Goal: Task Accomplishment & Management: Manage account settings

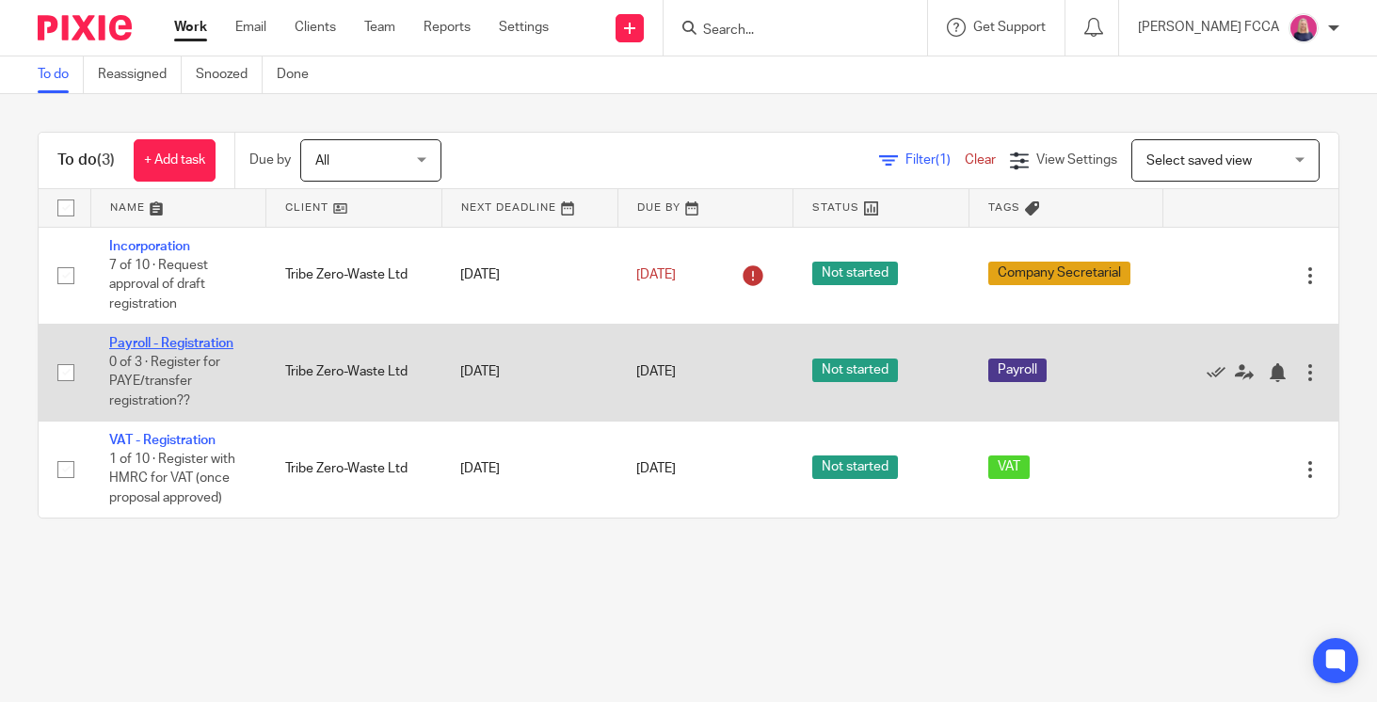
click at [126, 344] on link "Payroll - Registration" at bounding box center [171, 343] width 124 height 13
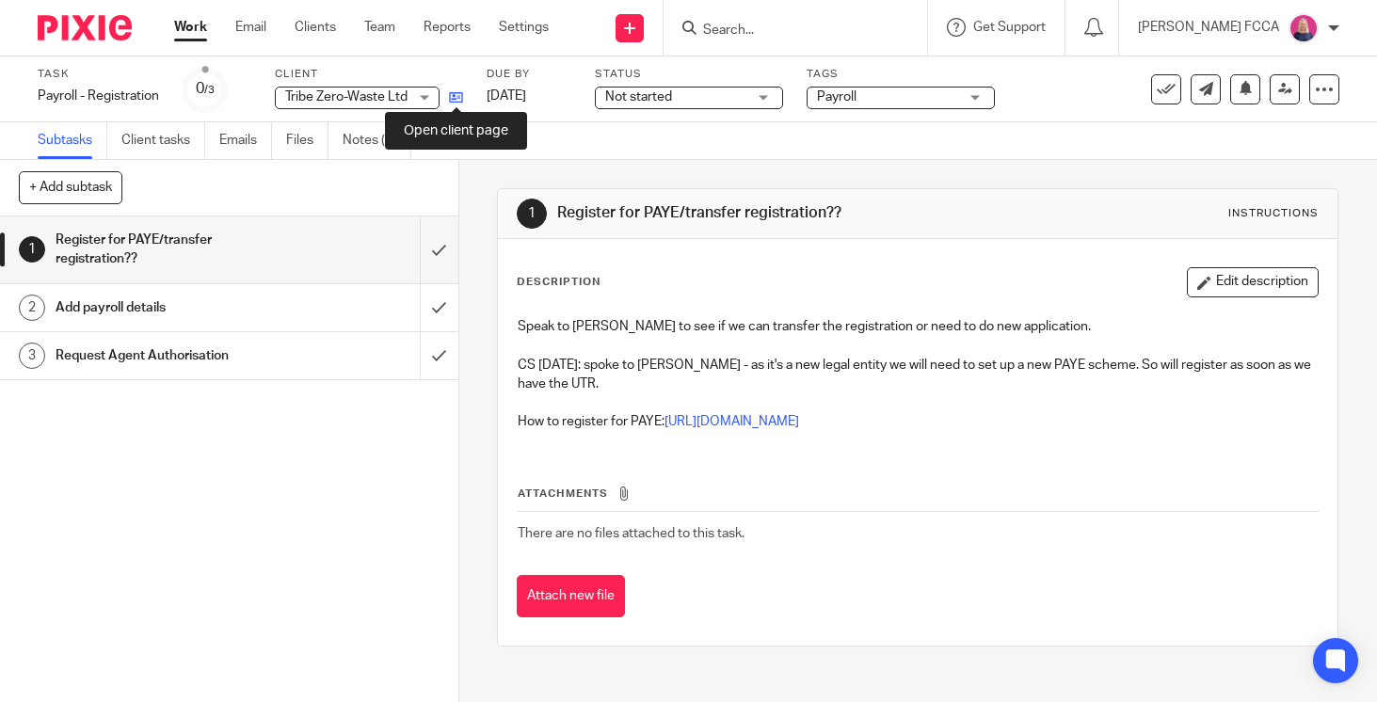
click at [459, 98] on icon at bounding box center [456, 97] width 14 height 14
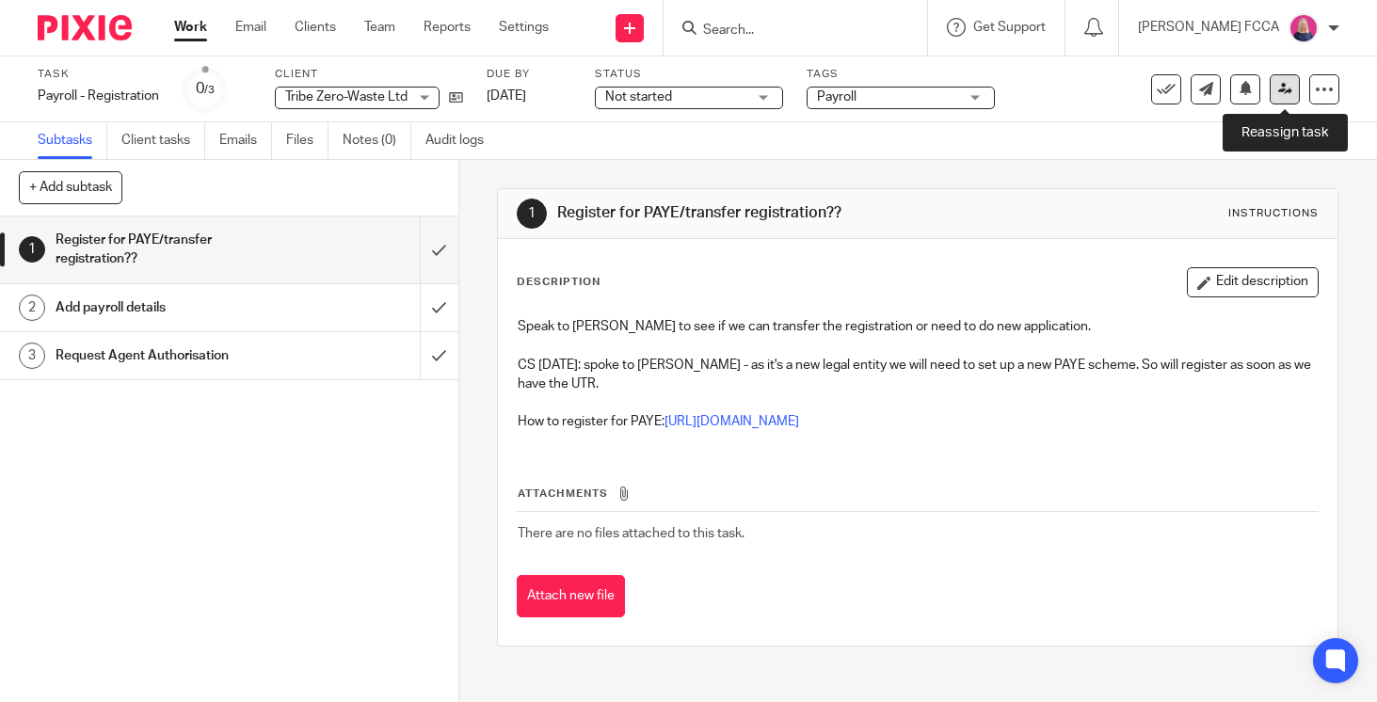
click at [1279, 90] on icon at bounding box center [1285, 89] width 14 height 14
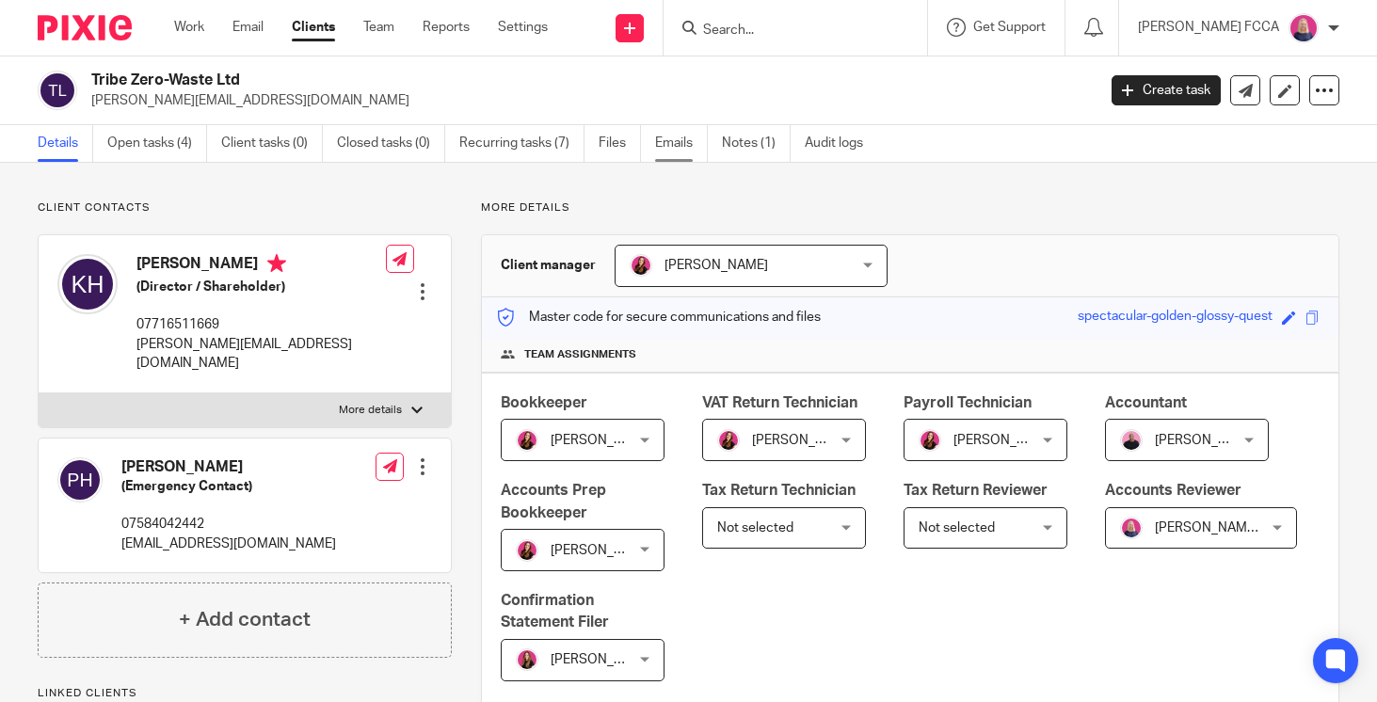
click at [666, 140] on link "Emails" at bounding box center [681, 143] width 53 height 37
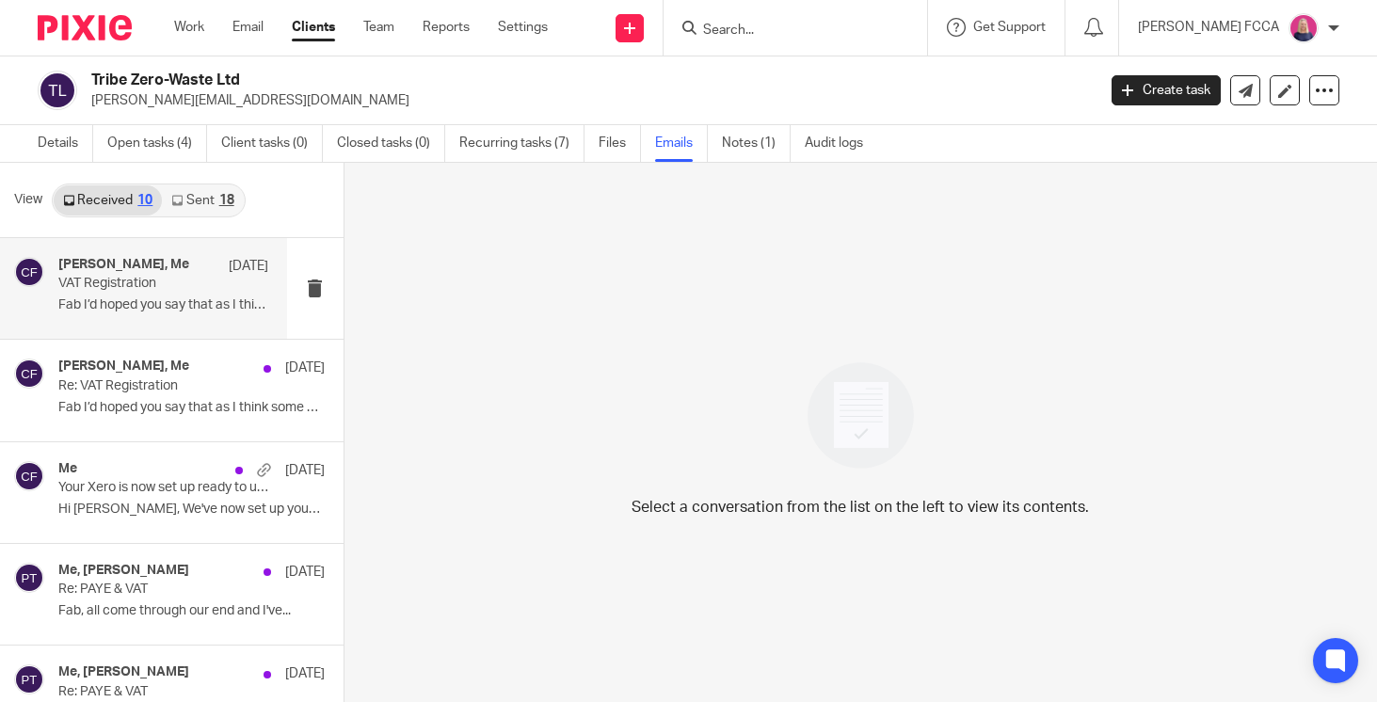
click at [207, 282] on p "VAT Registration" at bounding box center [141, 284] width 167 height 16
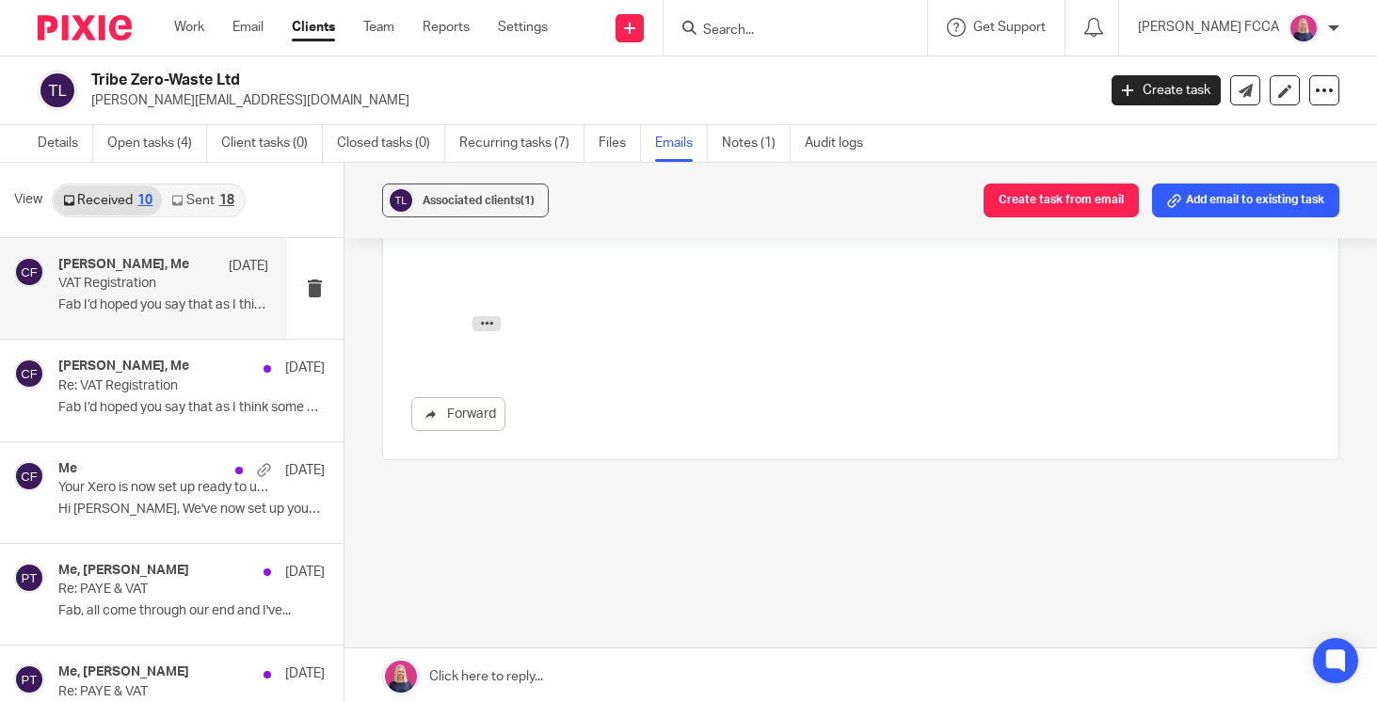
click at [494, 678] on link at bounding box center [860, 676] width 1032 height 56
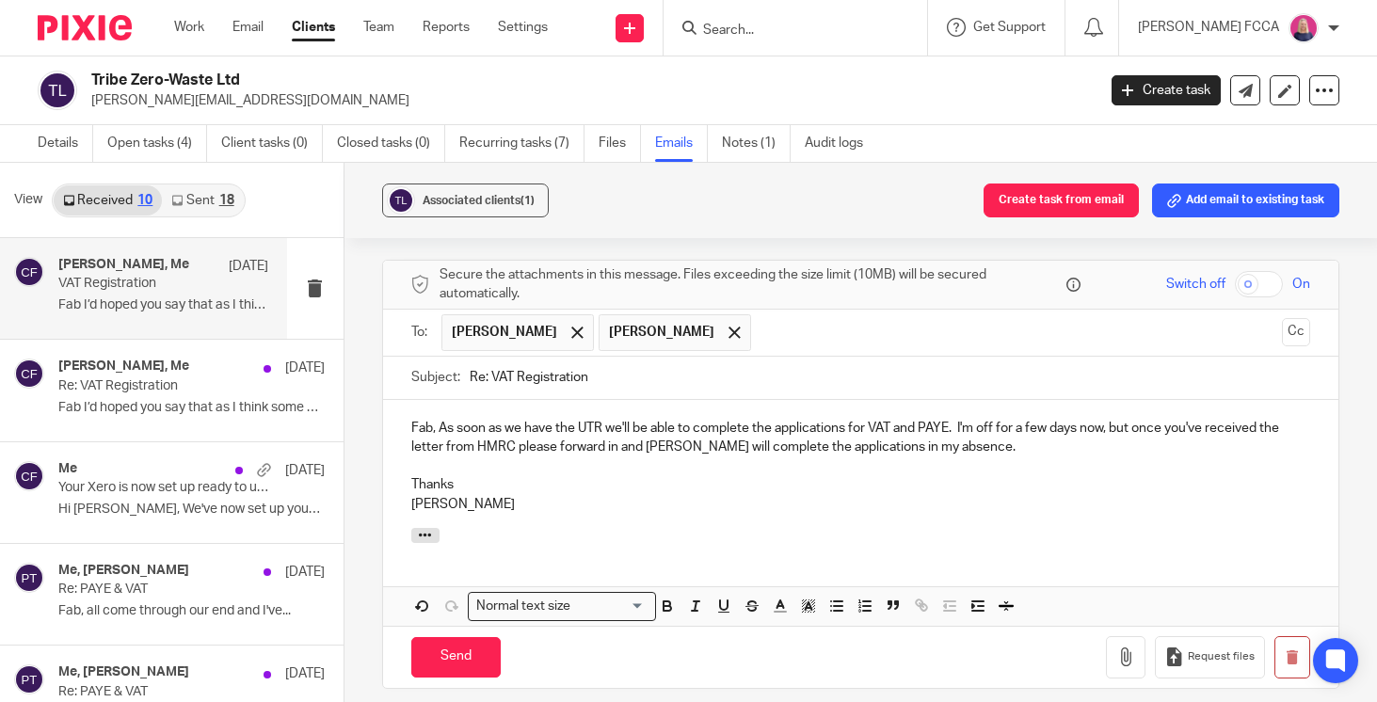
scroll to position [1107, 0]
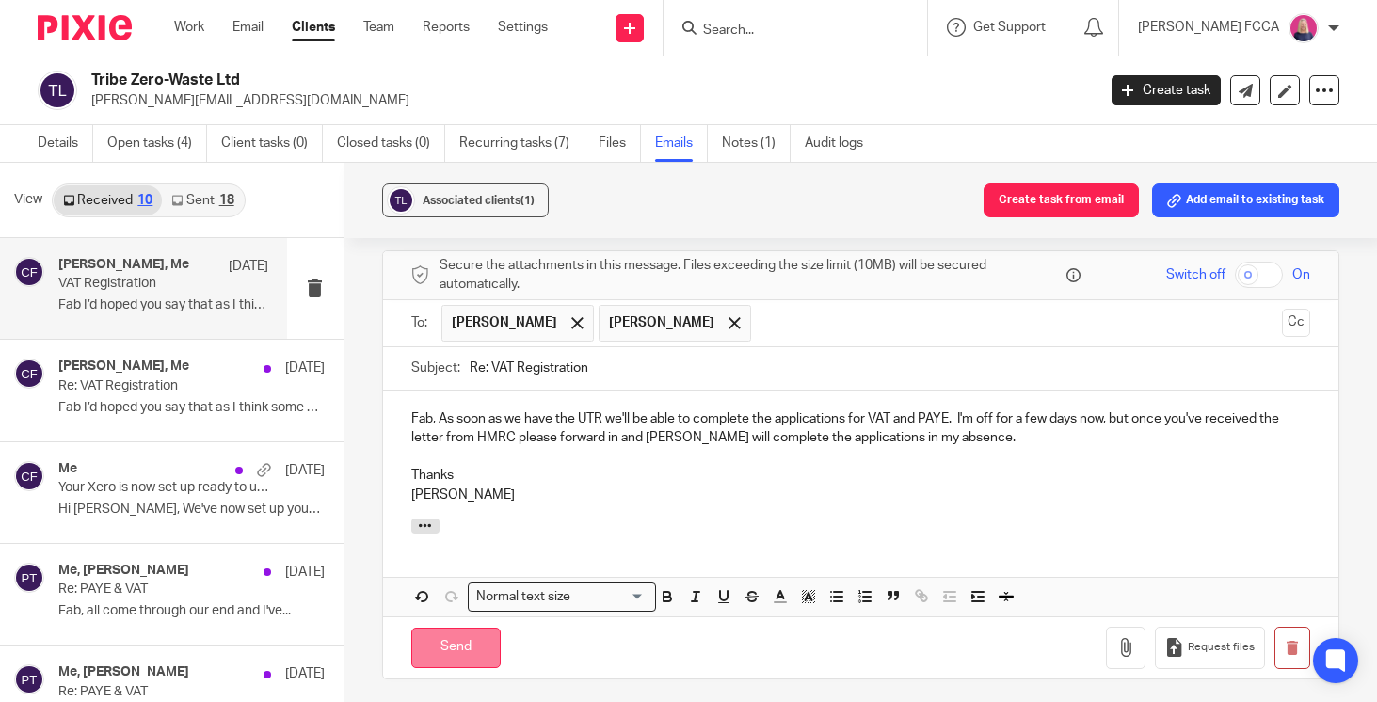
click at [459, 649] on input "Send" at bounding box center [455, 648] width 89 height 40
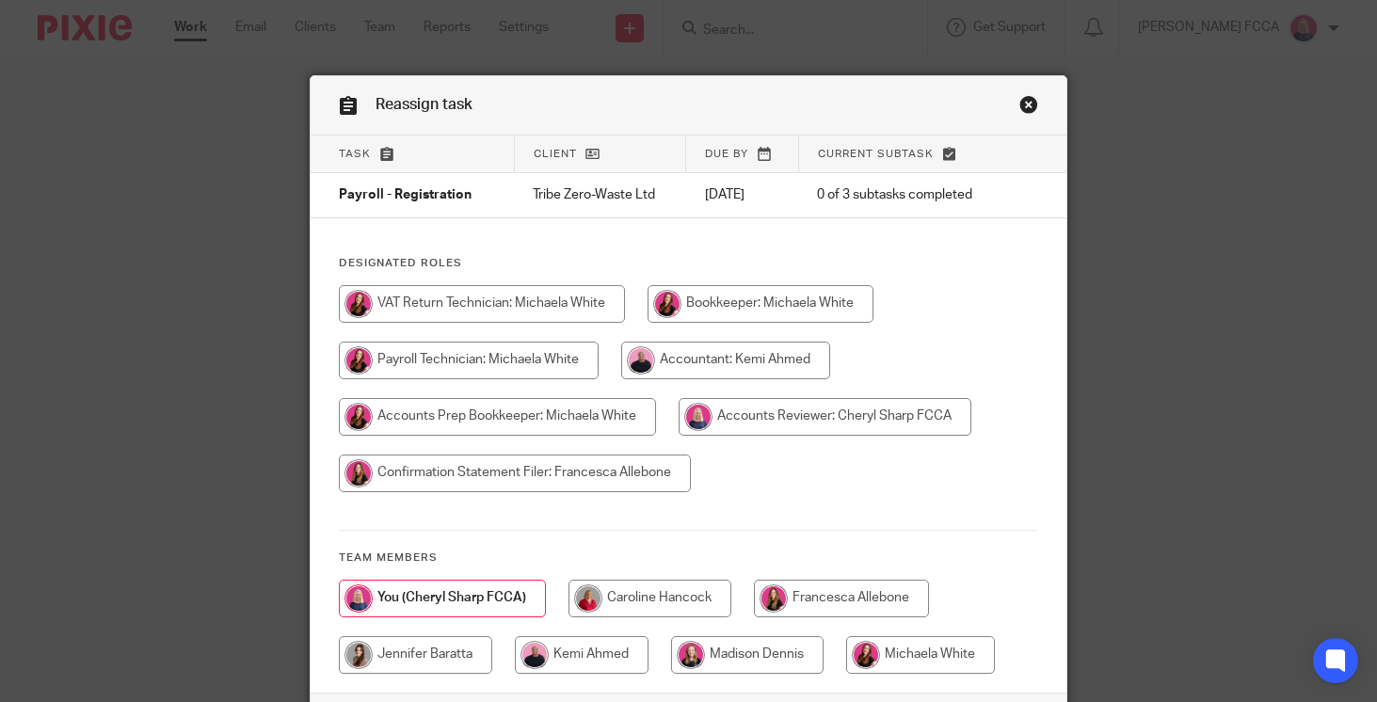
click at [507, 360] on input "radio" at bounding box center [469, 361] width 260 height 38
radio input "true"
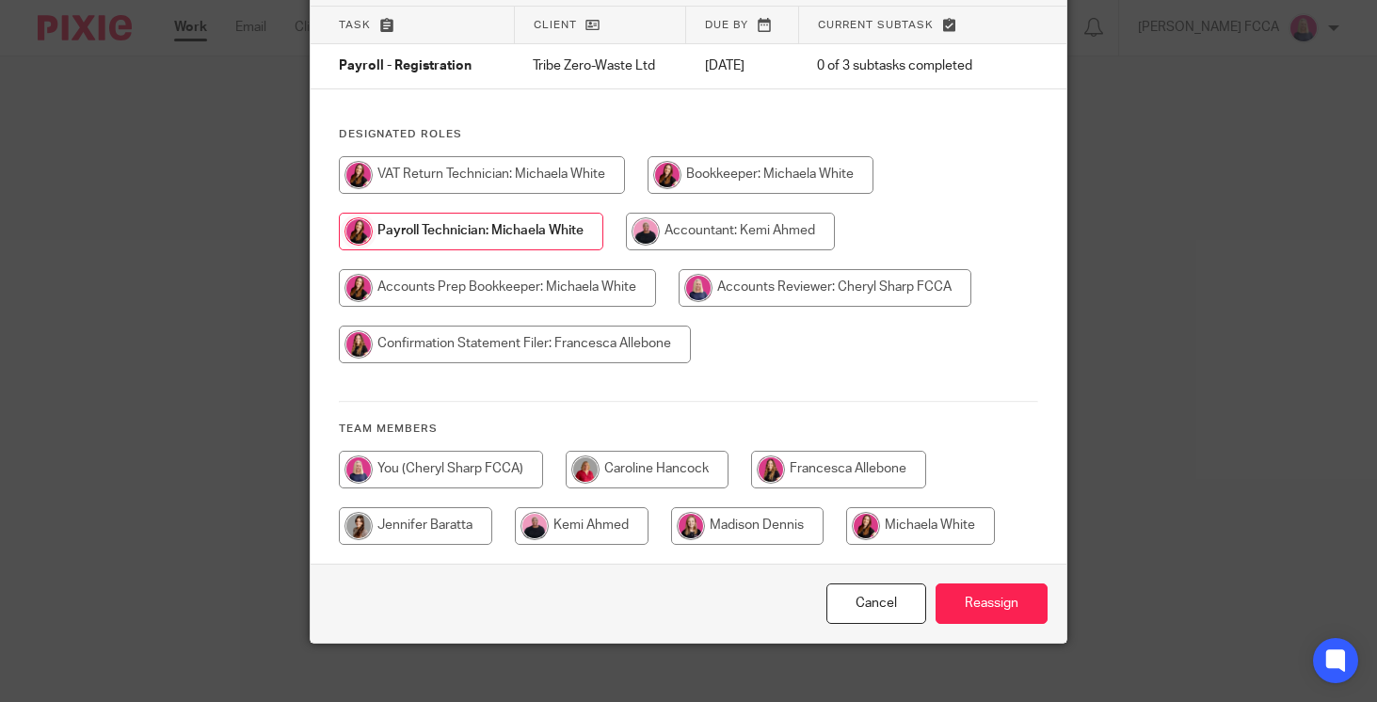
scroll to position [147, 0]
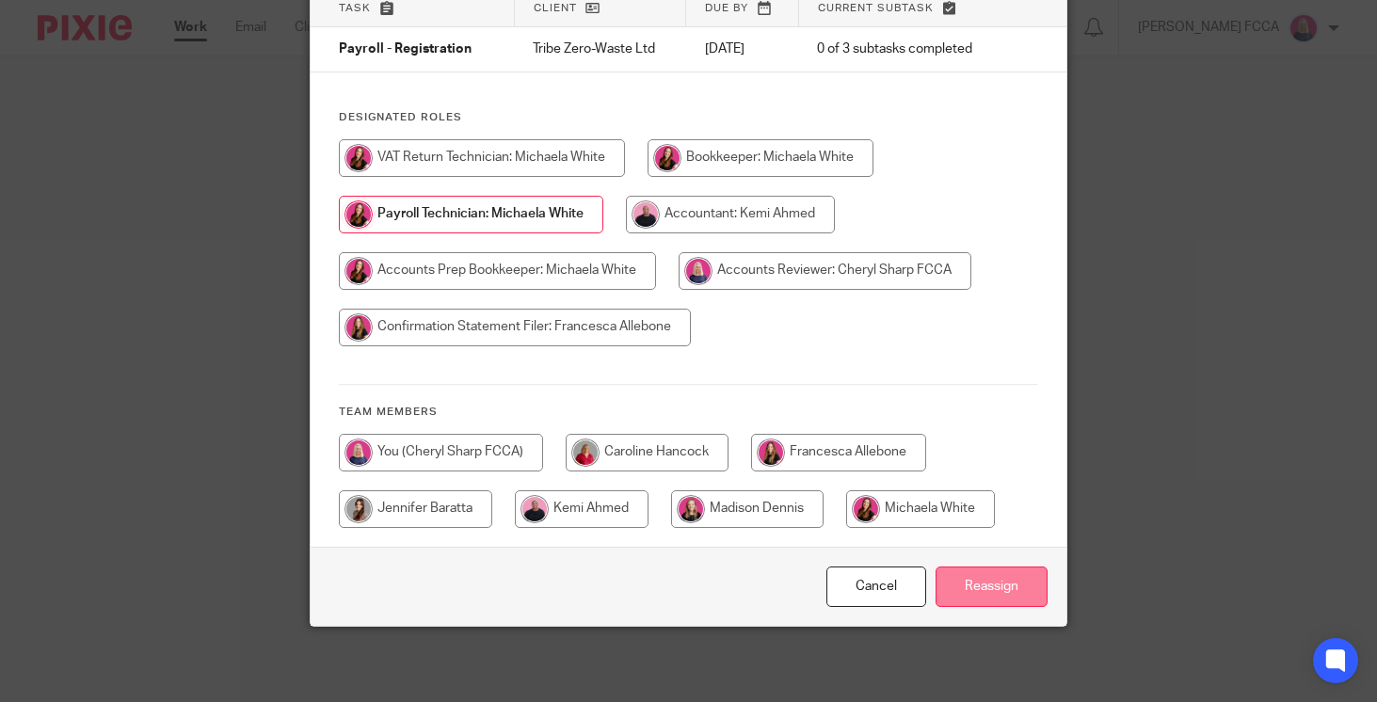
click at [1011, 581] on input "Reassign" at bounding box center [991, 586] width 112 height 40
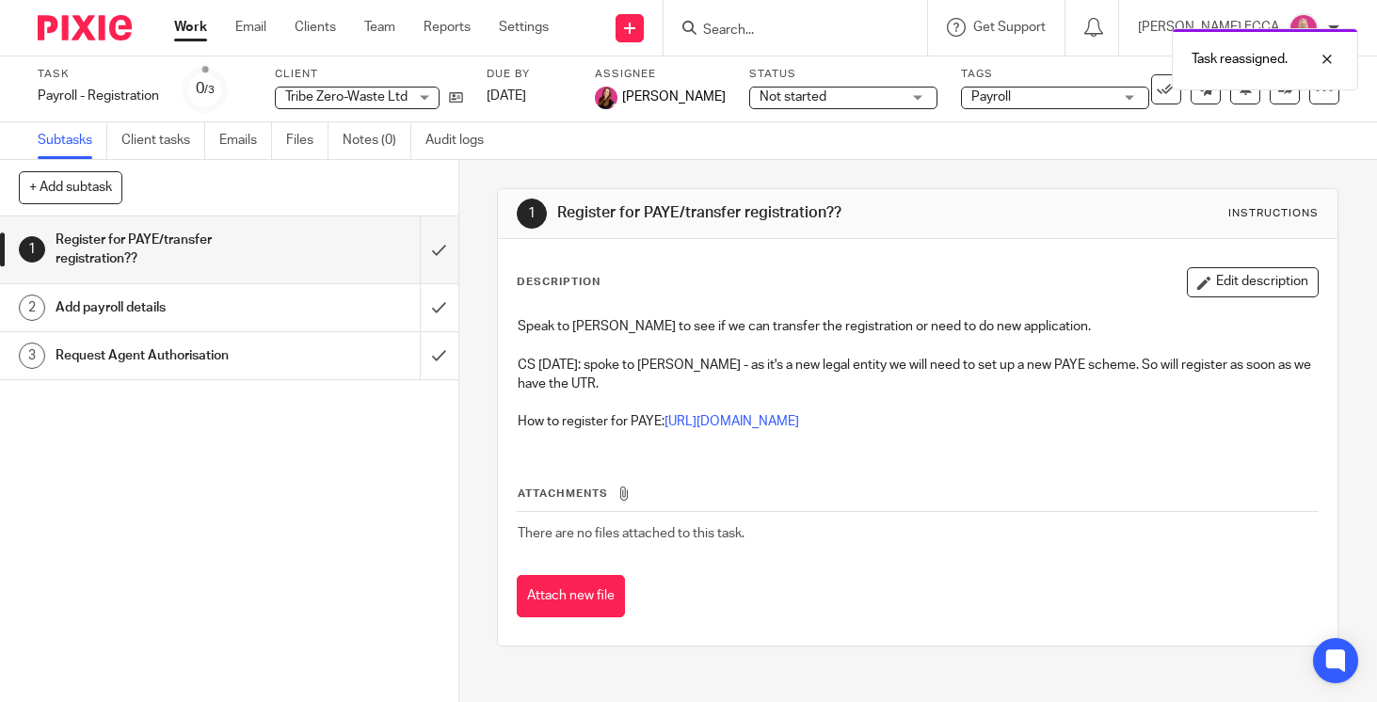
click at [86, 29] on img at bounding box center [85, 27] width 94 height 25
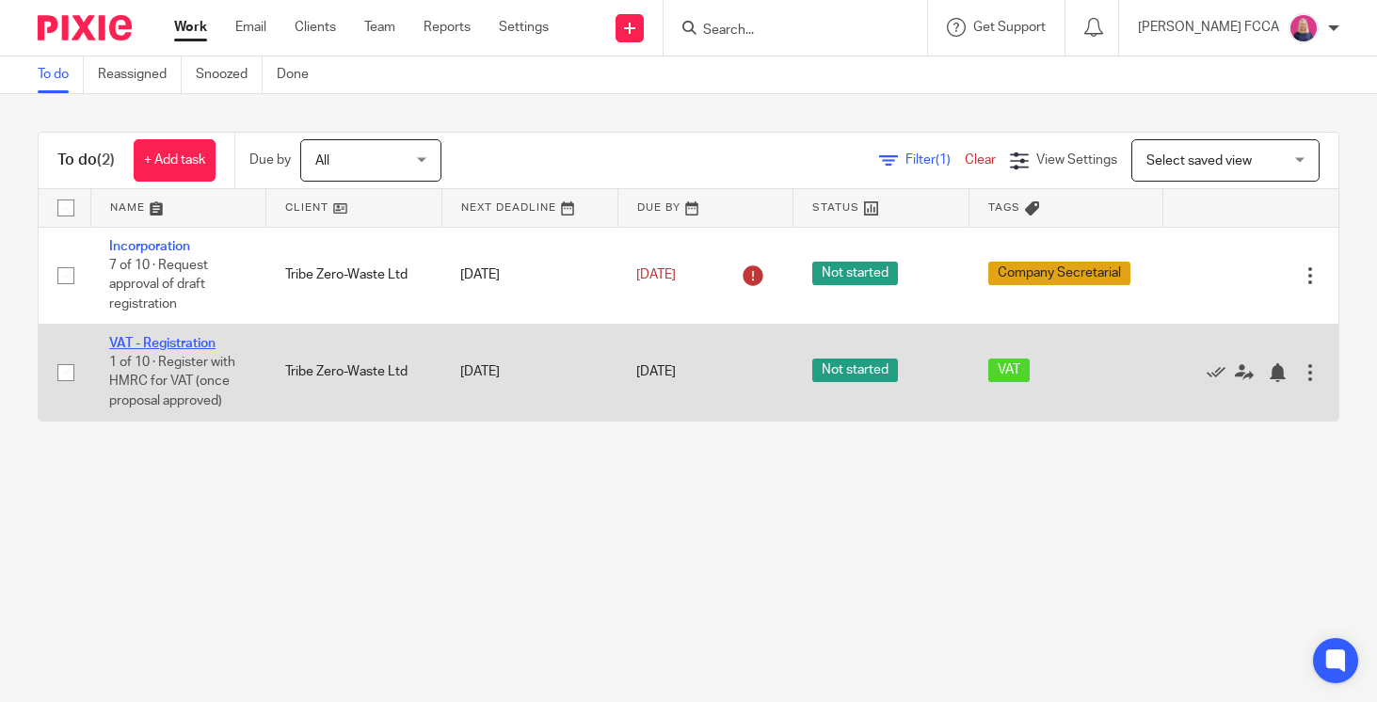
click at [159, 349] on link "VAT - Registration" at bounding box center [162, 343] width 106 height 13
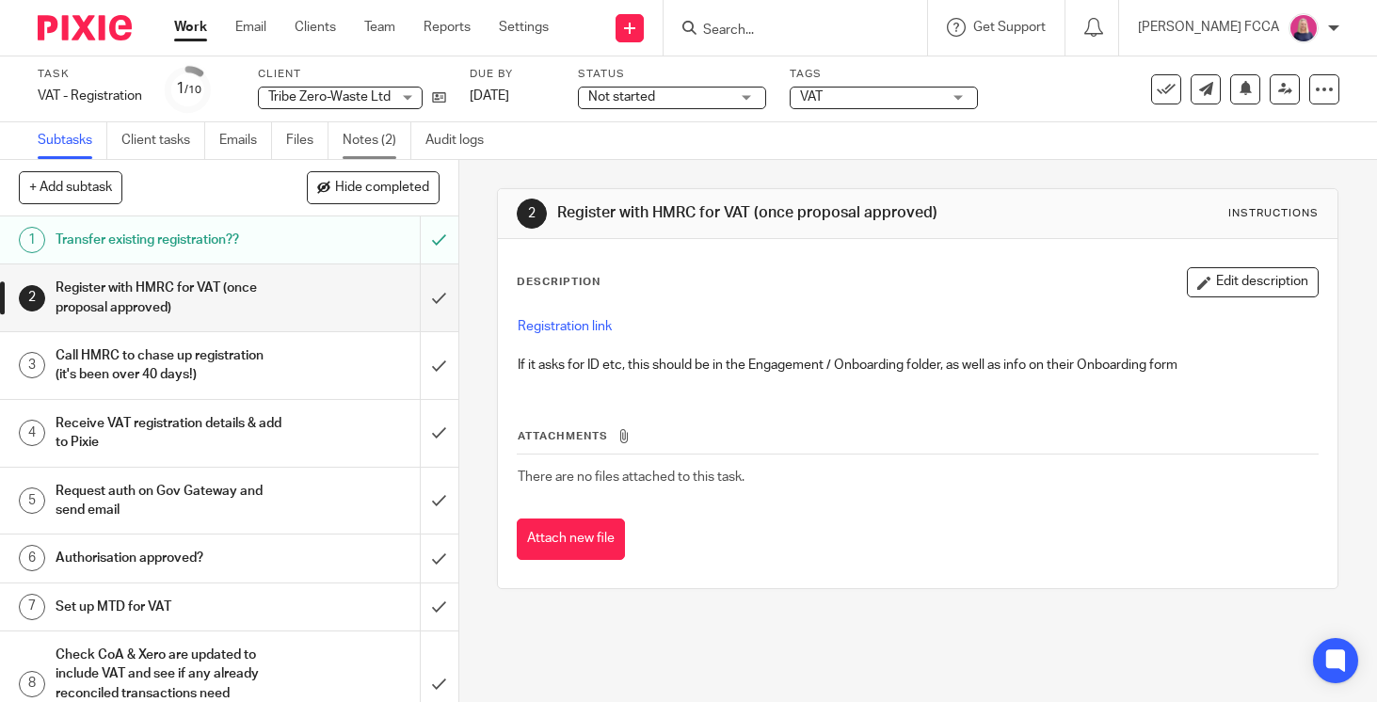
click at [366, 138] on link "Notes (2)" at bounding box center [376, 140] width 69 height 37
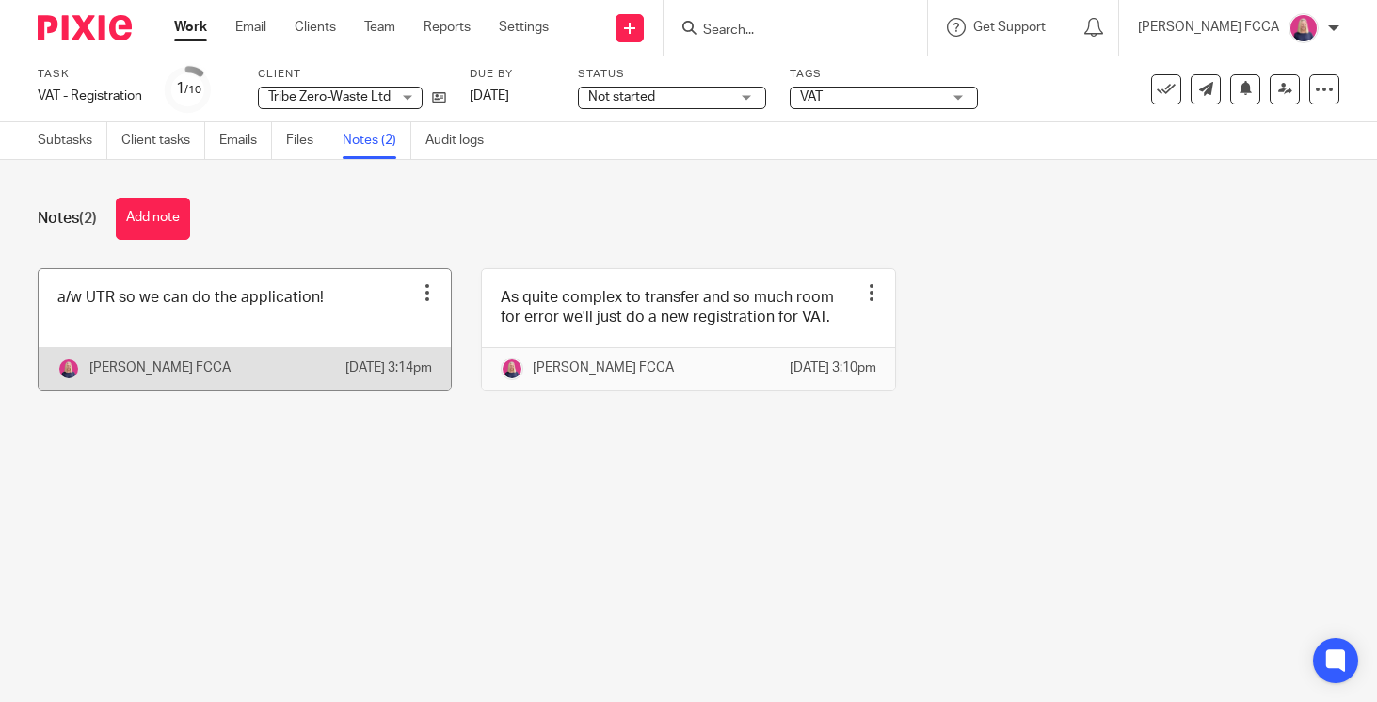
click at [428, 289] on div at bounding box center [427, 292] width 19 height 19
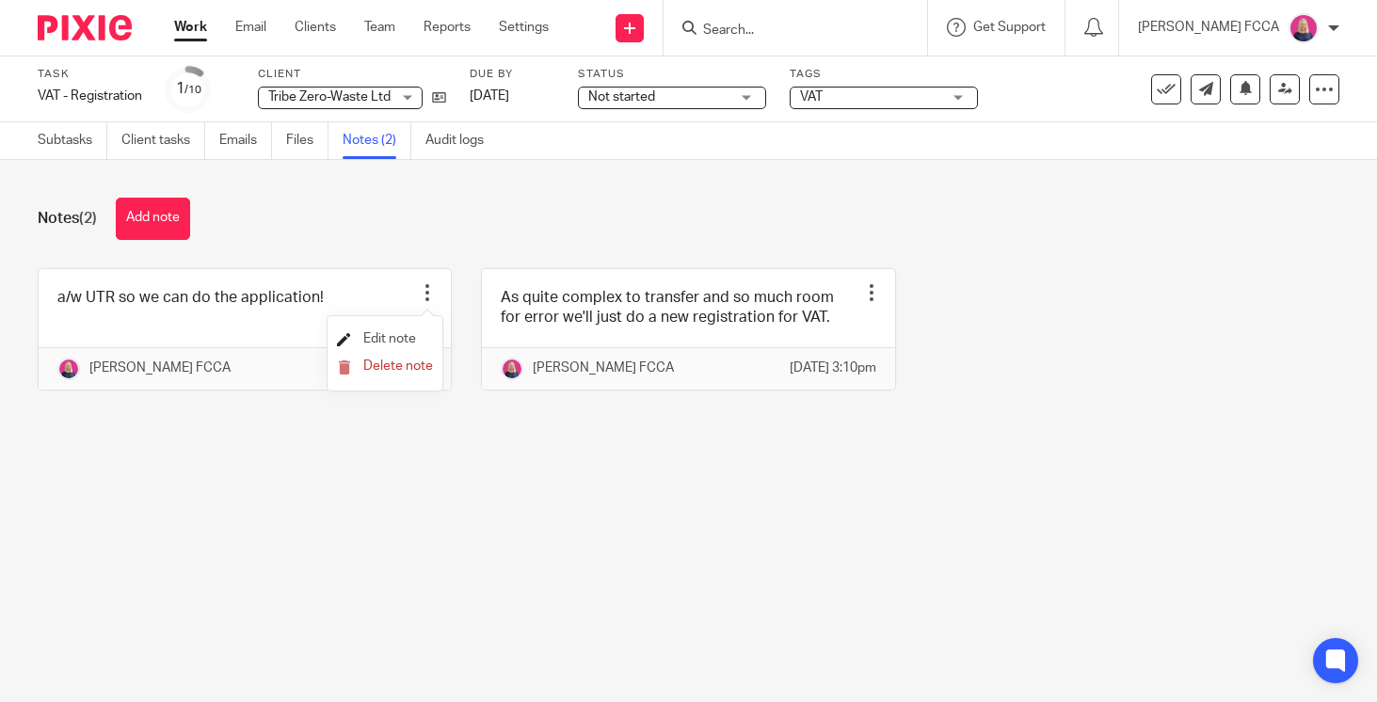
click at [401, 338] on span "Edit note" at bounding box center [389, 338] width 53 height 13
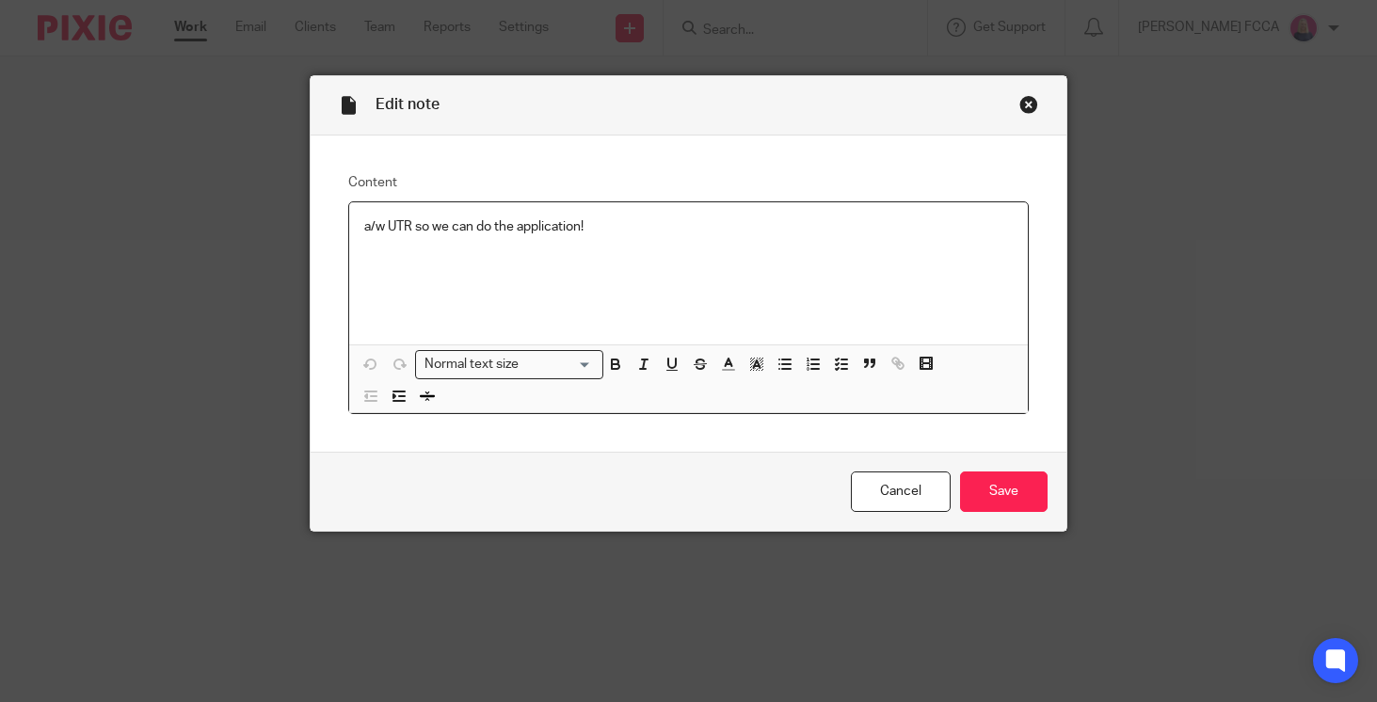
click at [616, 230] on p "a/w UTR so we can do the application!" at bounding box center [688, 226] width 648 height 19
click at [1020, 481] on input "Save" at bounding box center [1004, 491] width 88 height 40
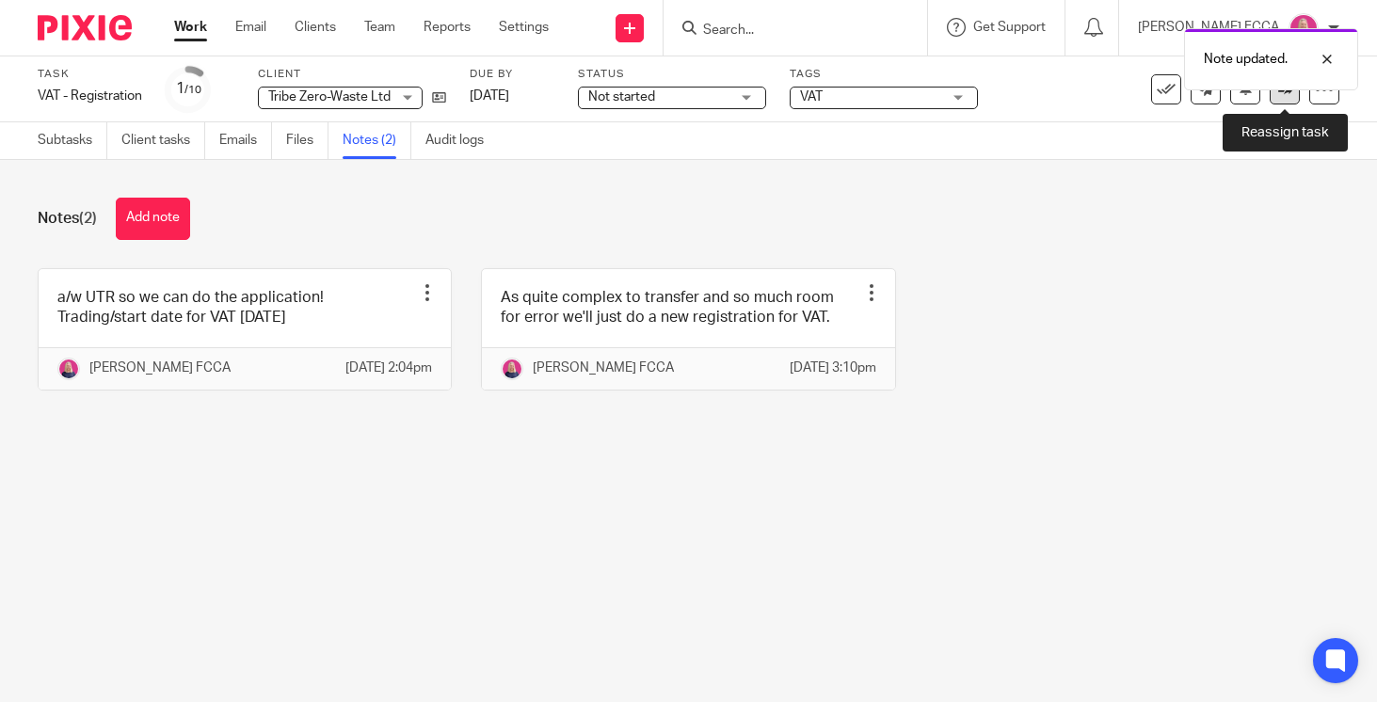
click at [1288, 99] on link at bounding box center [1284, 89] width 30 height 30
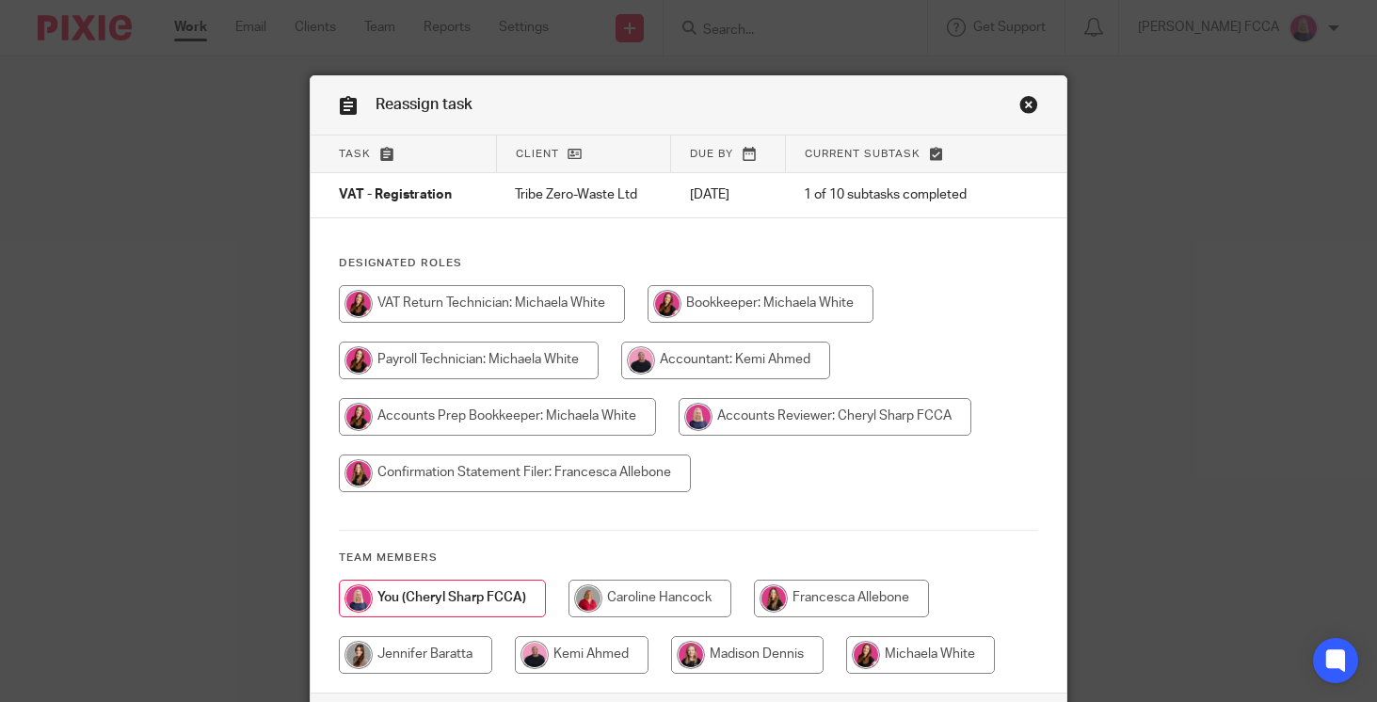
click at [748, 306] on input "radio" at bounding box center [760, 304] width 226 height 38
radio input "true"
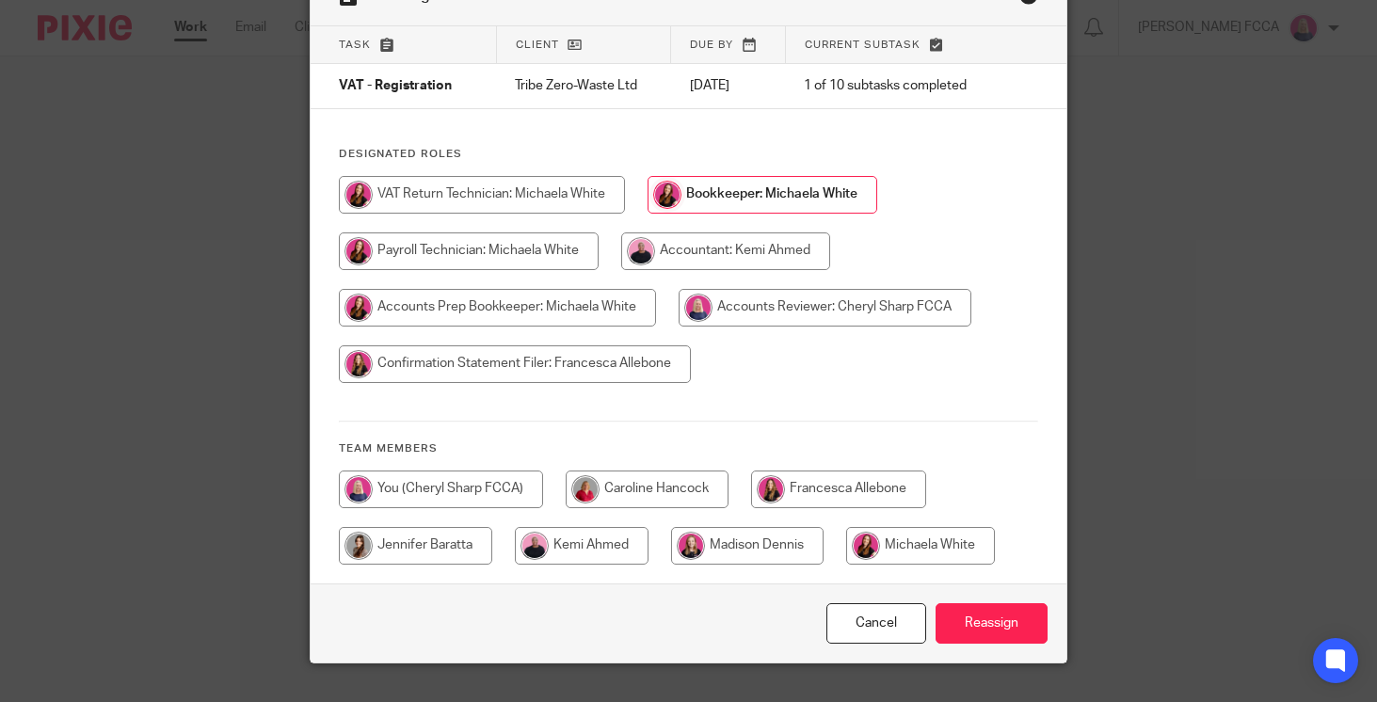
scroll to position [147, 0]
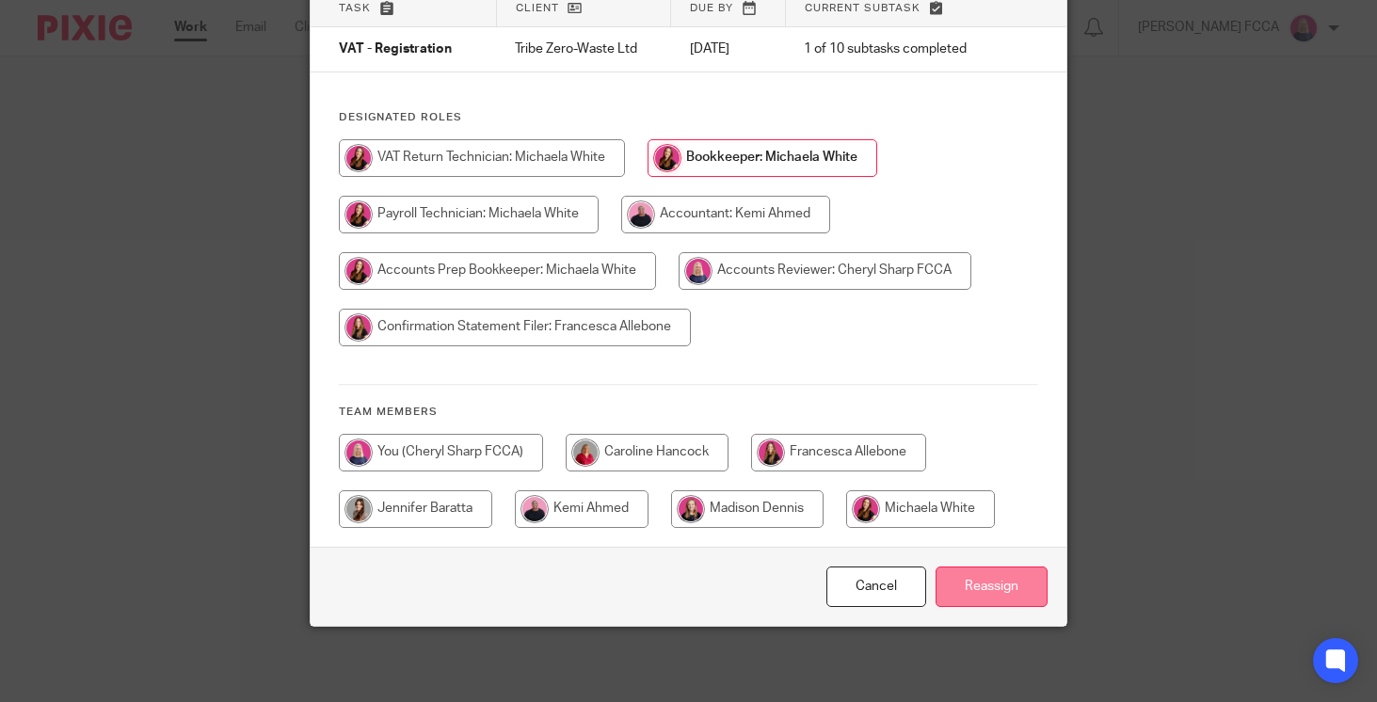
click at [977, 596] on input "Reassign" at bounding box center [991, 586] width 112 height 40
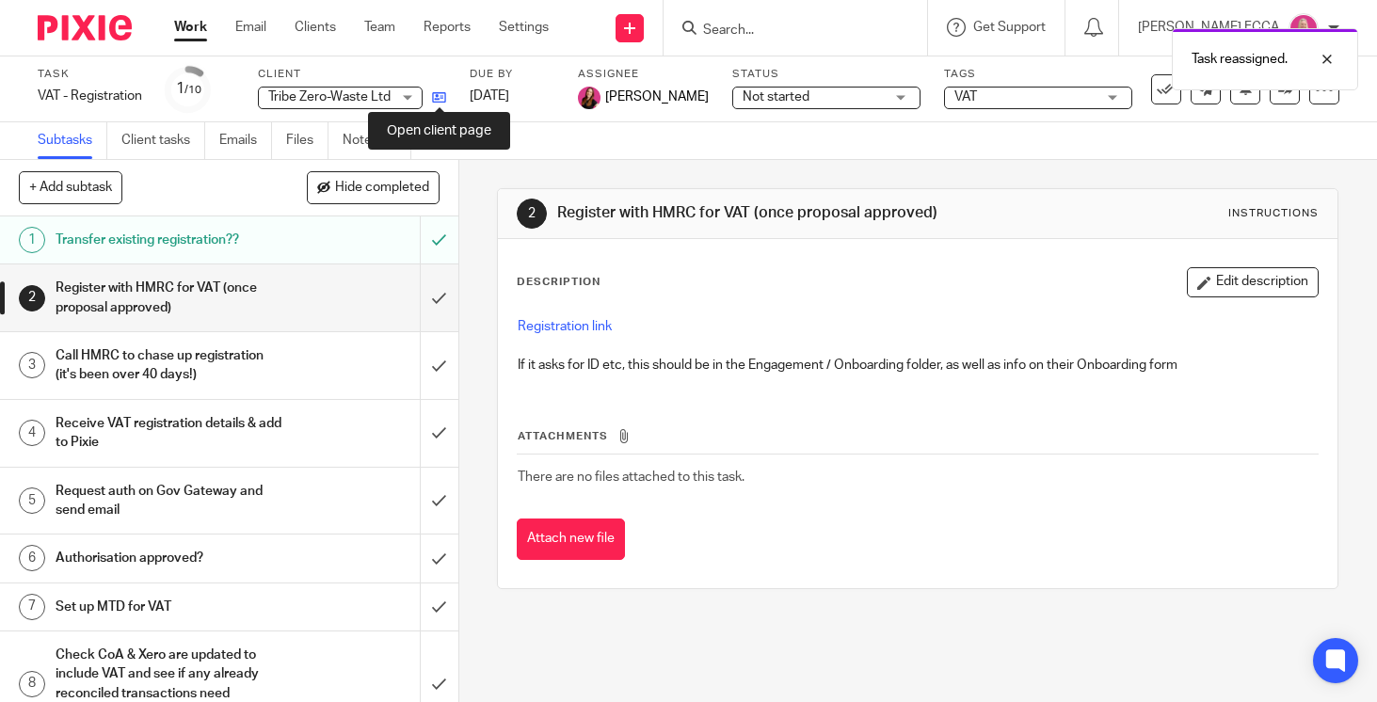
click at [439, 99] on icon at bounding box center [439, 97] width 14 height 14
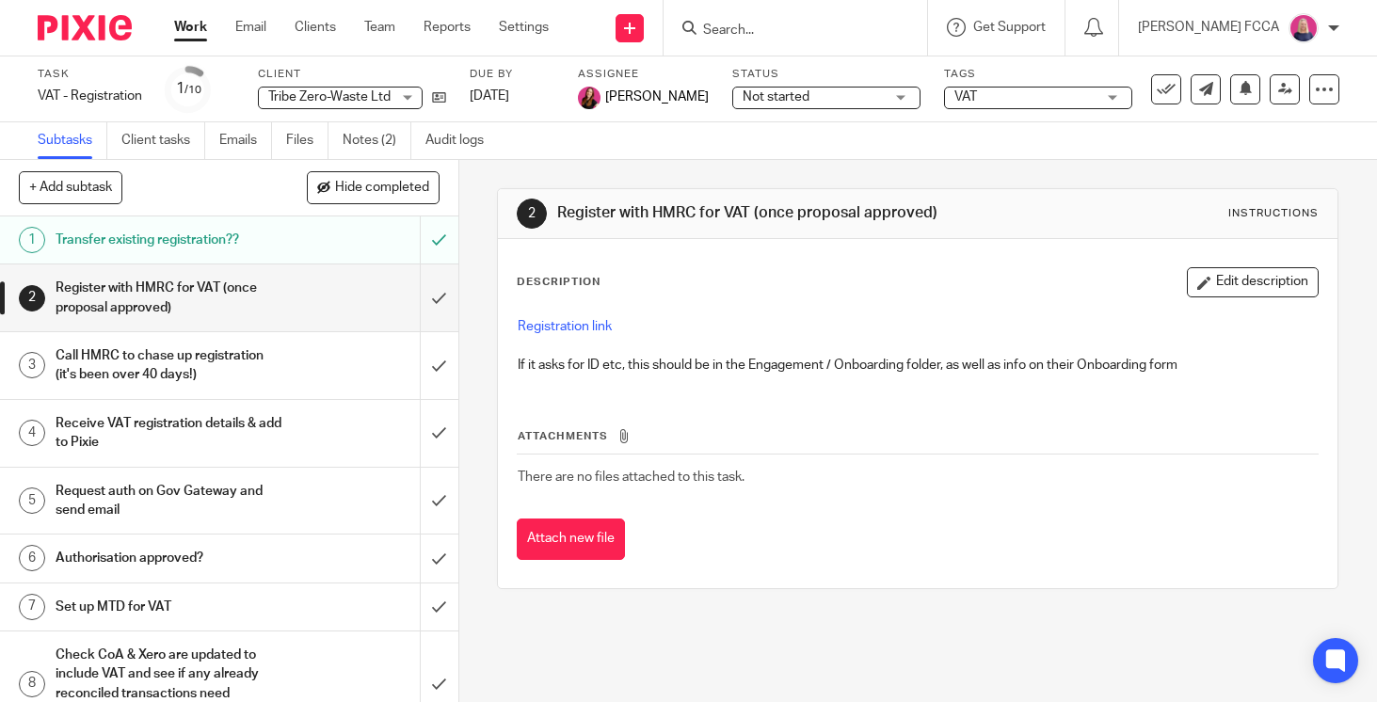
click at [76, 24] on img at bounding box center [85, 27] width 94 height 25
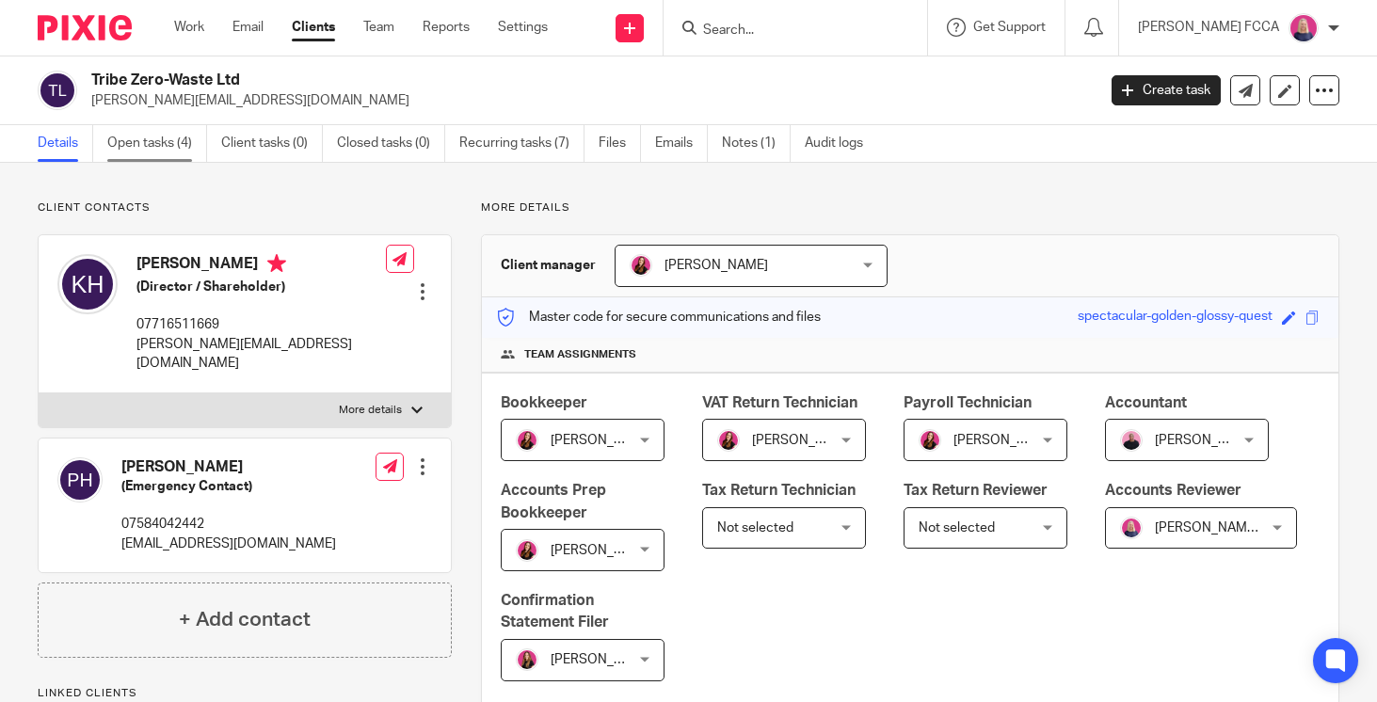
click at [145, 138] on link "Open tasks (4)" at bounding box center [157, 143] width 100 height 37
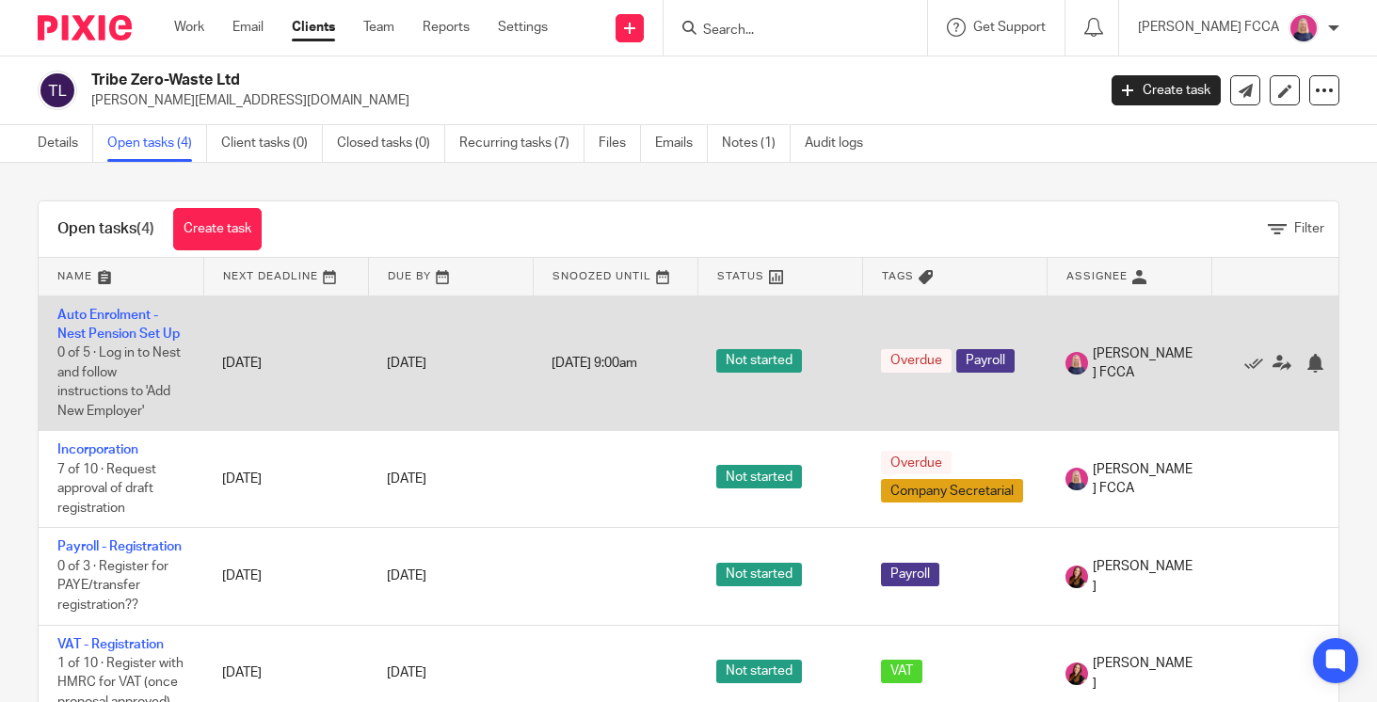
scroll to position [19, 0]
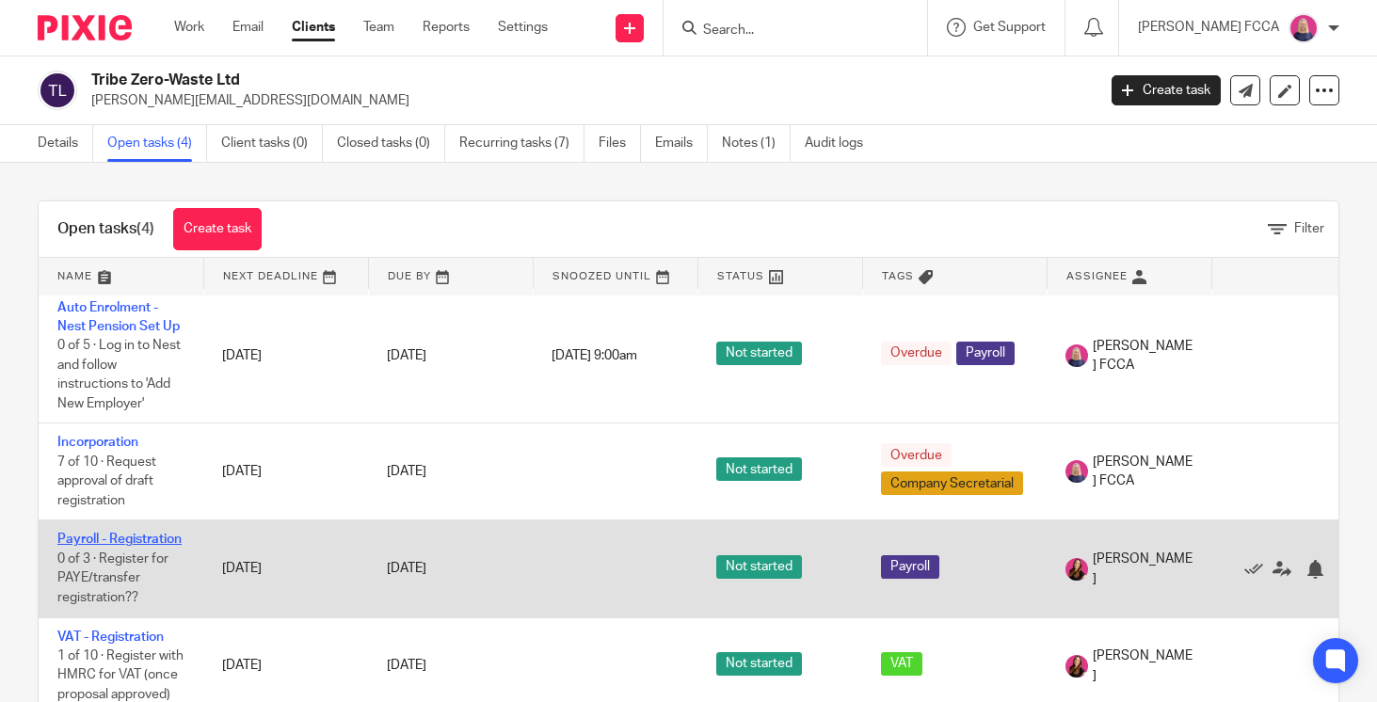
click at [127, 533] on link "Payroll - Registration" at bounding box center [119, 539] width 124 height 13
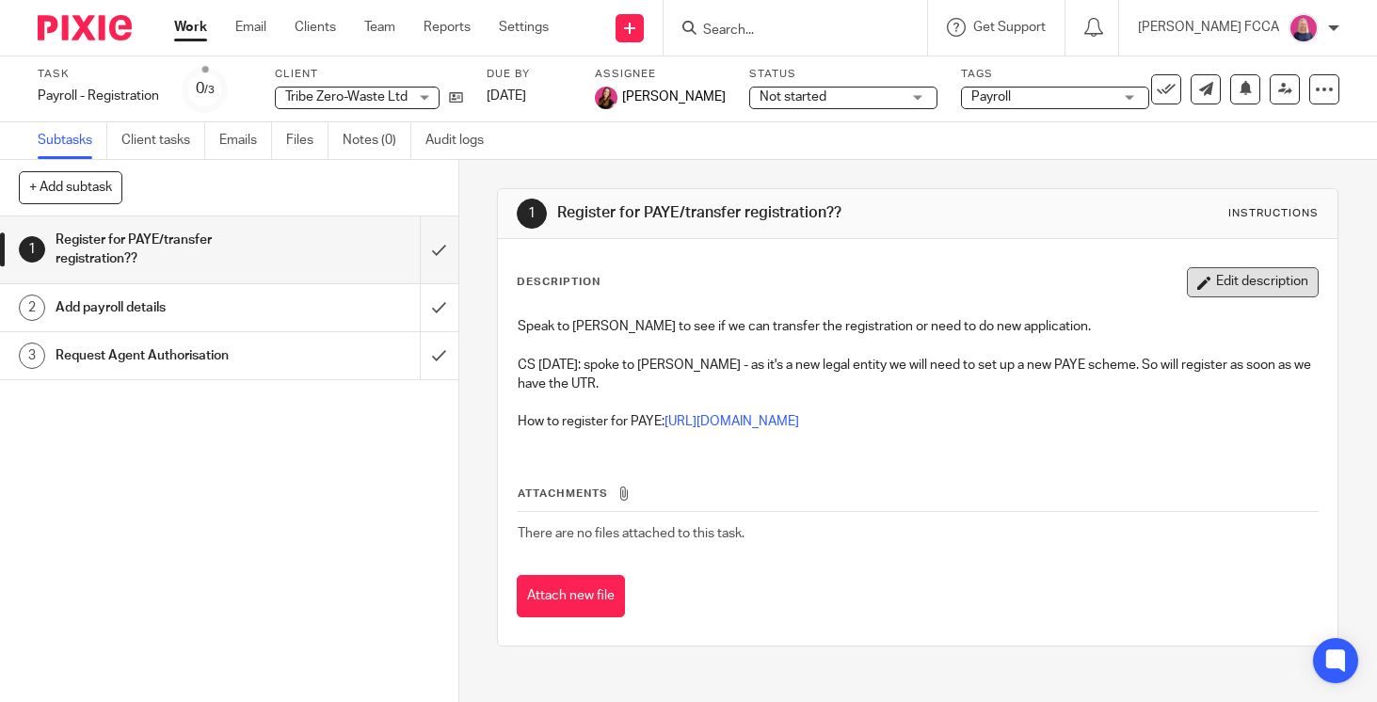
click at [1255, 280] on button "Edit description" at bounding box center [1252, 282] width 132 height 30
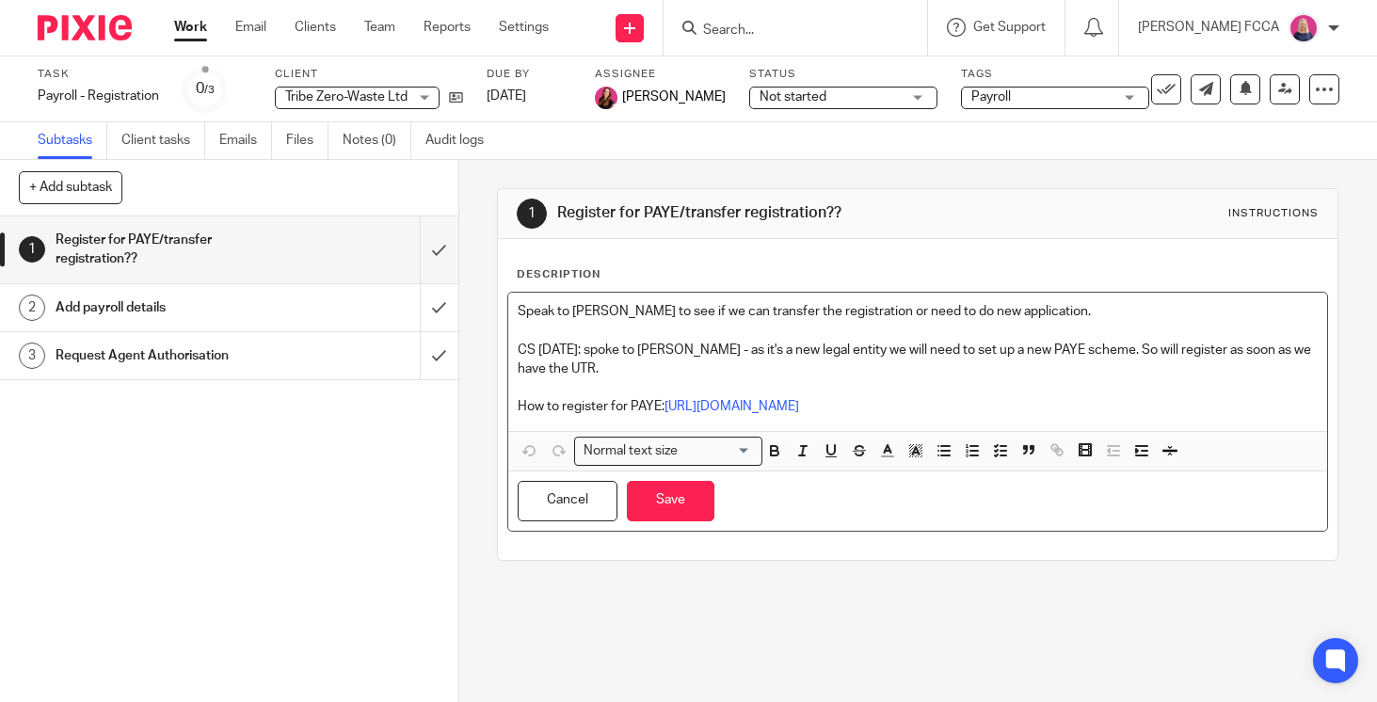
click at [580, 372] on p "CS 19.08.25: spoke to Croner - as it's a new legal entity we will need to set u…" at bounding box center [918, 360] width 800 height 39
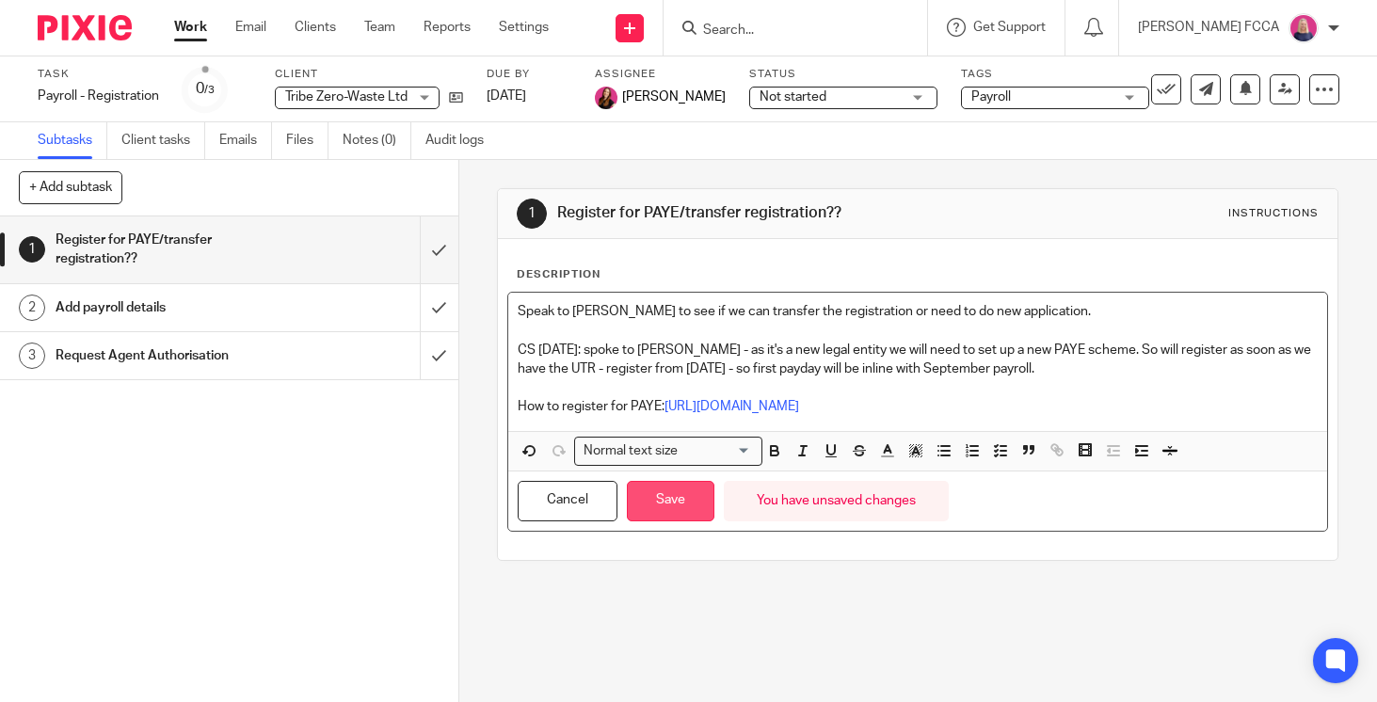
click at [683, 501] on button "Save" at bounding box center [671, 501] width 88 height 40
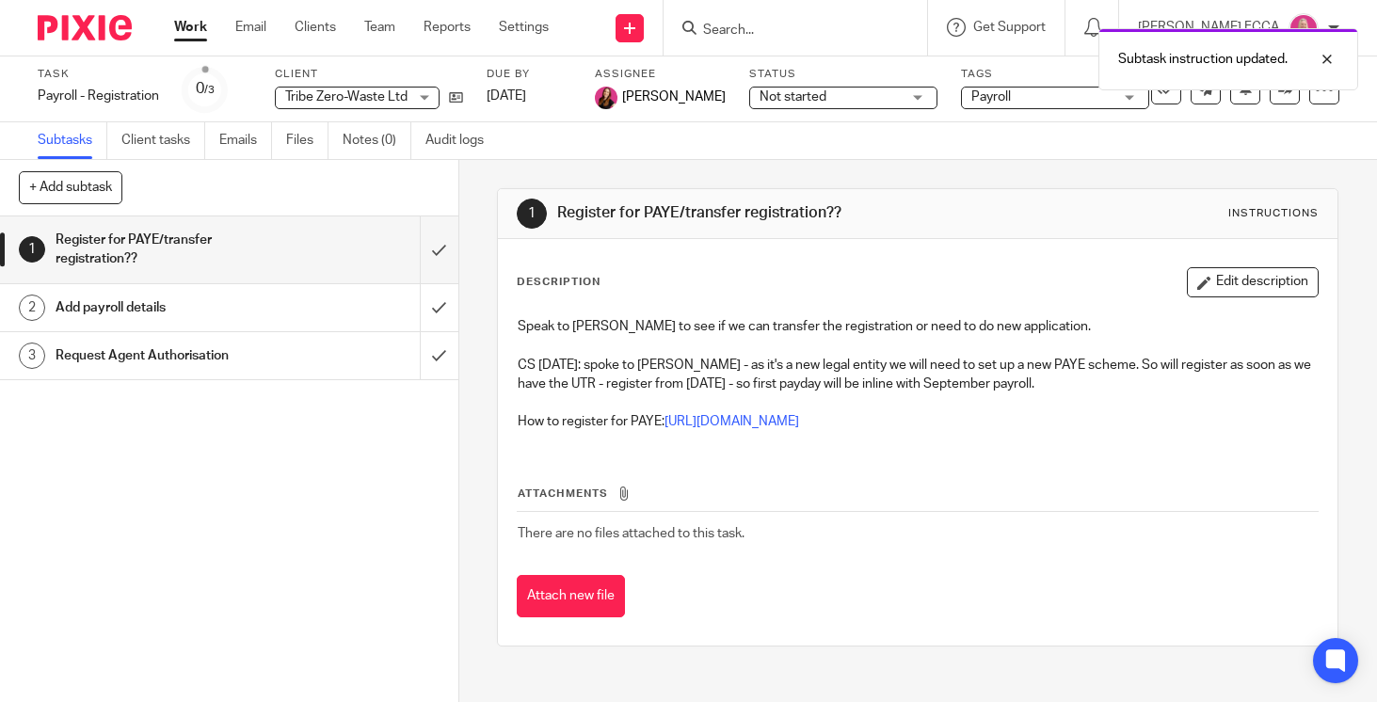
click at [66, 35] on img at bounding box center [85, 27] width 94 height 25
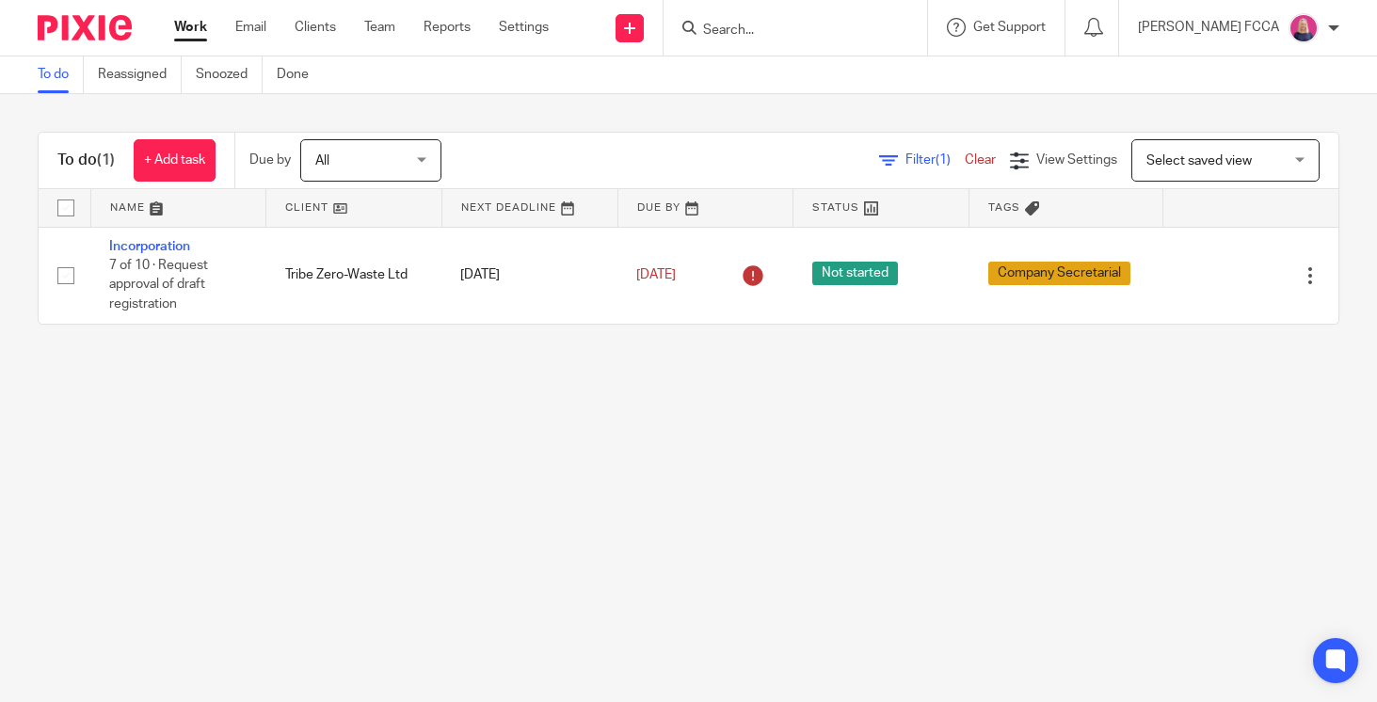
click at [756, 29] on input "Search" at bounding box center [785, 31] width 169 height 17
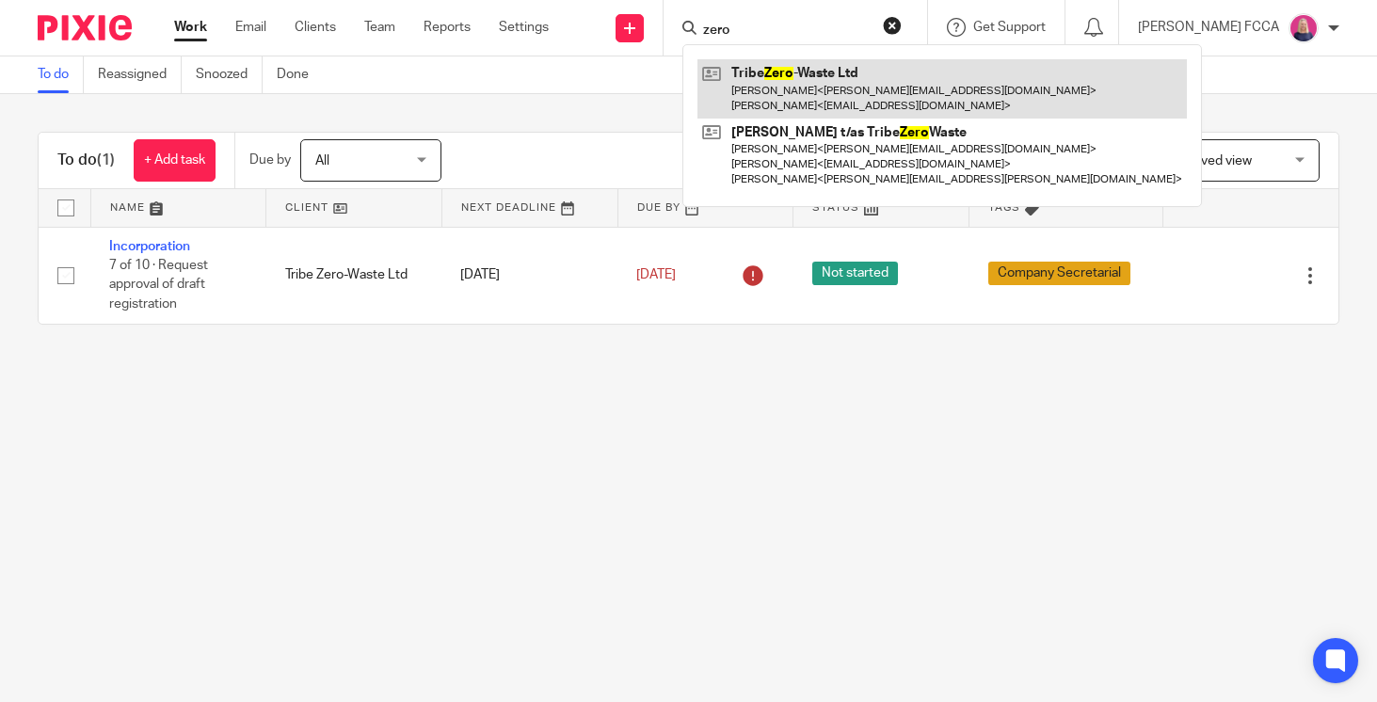
type input "zero"
click at [775, 88] on link at bounding box center [941, 88] width 489 height 58
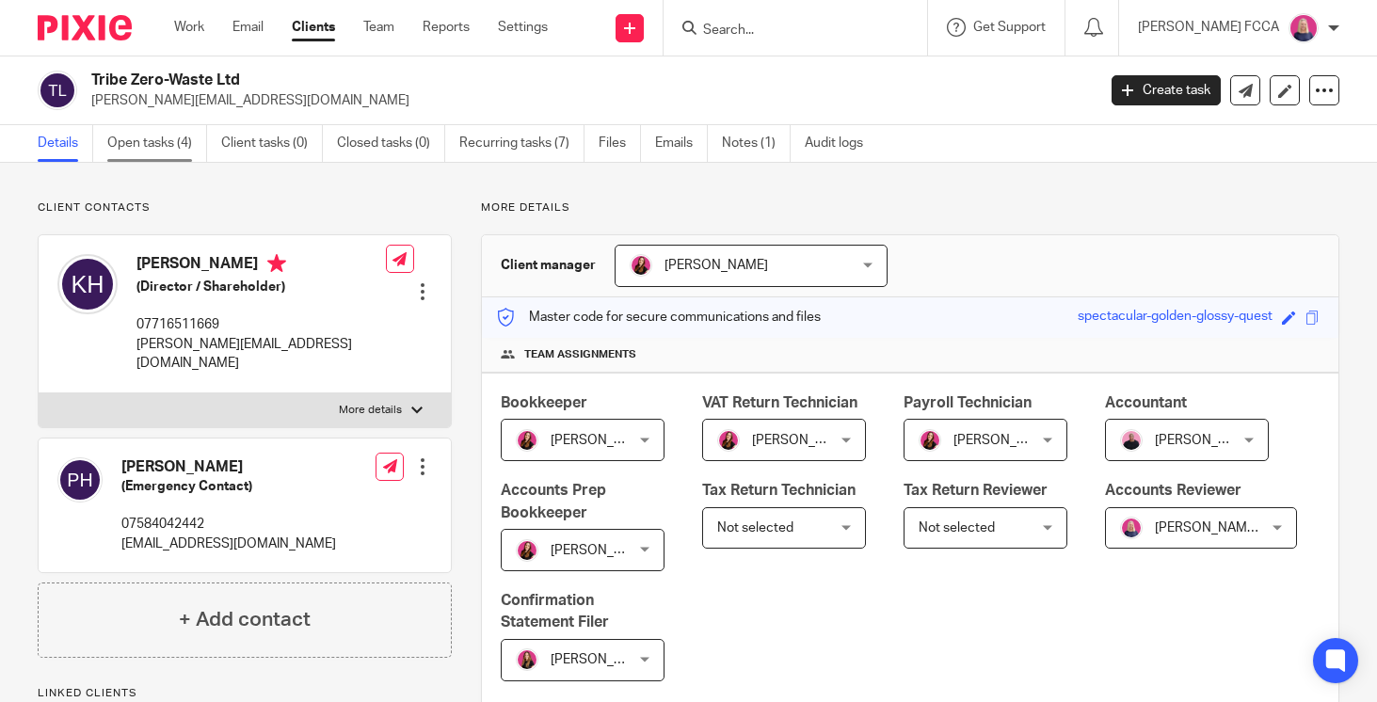
click at [161, 144] on link "Open tasks (4)" at bounding box center [157, 143] width 100 height 37
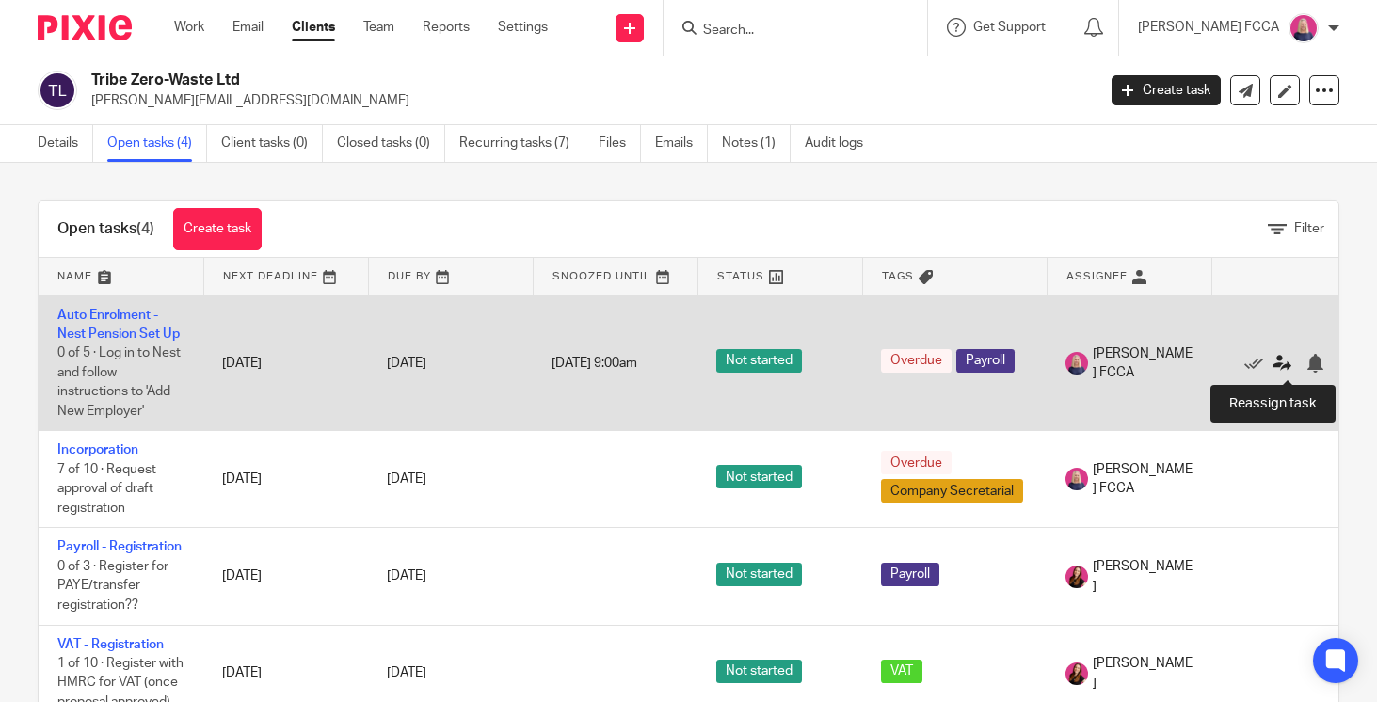
click at [1285, 363] on icon at bounding box center [1281, 363] width 19 height 19
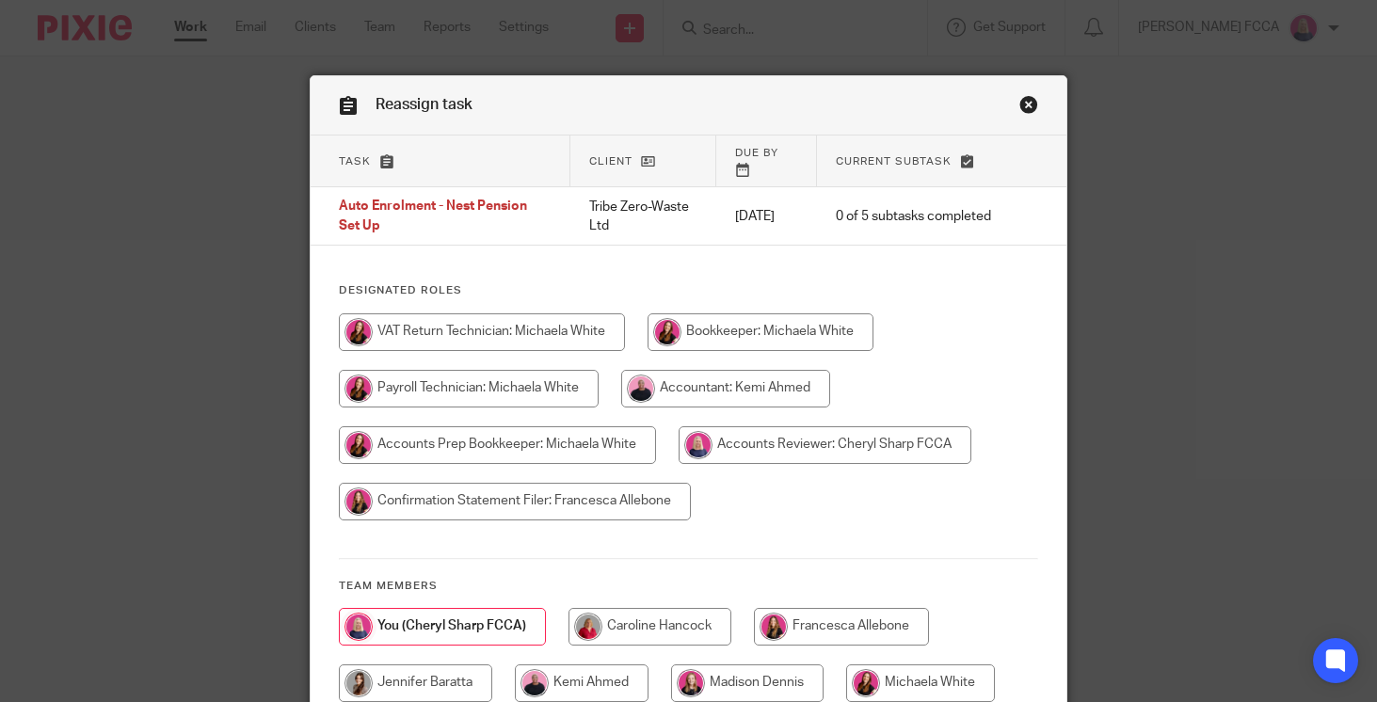
click at [747, 320] on input "radio" at bounding box center [760, 332] width 226 height 38
radio input "true"
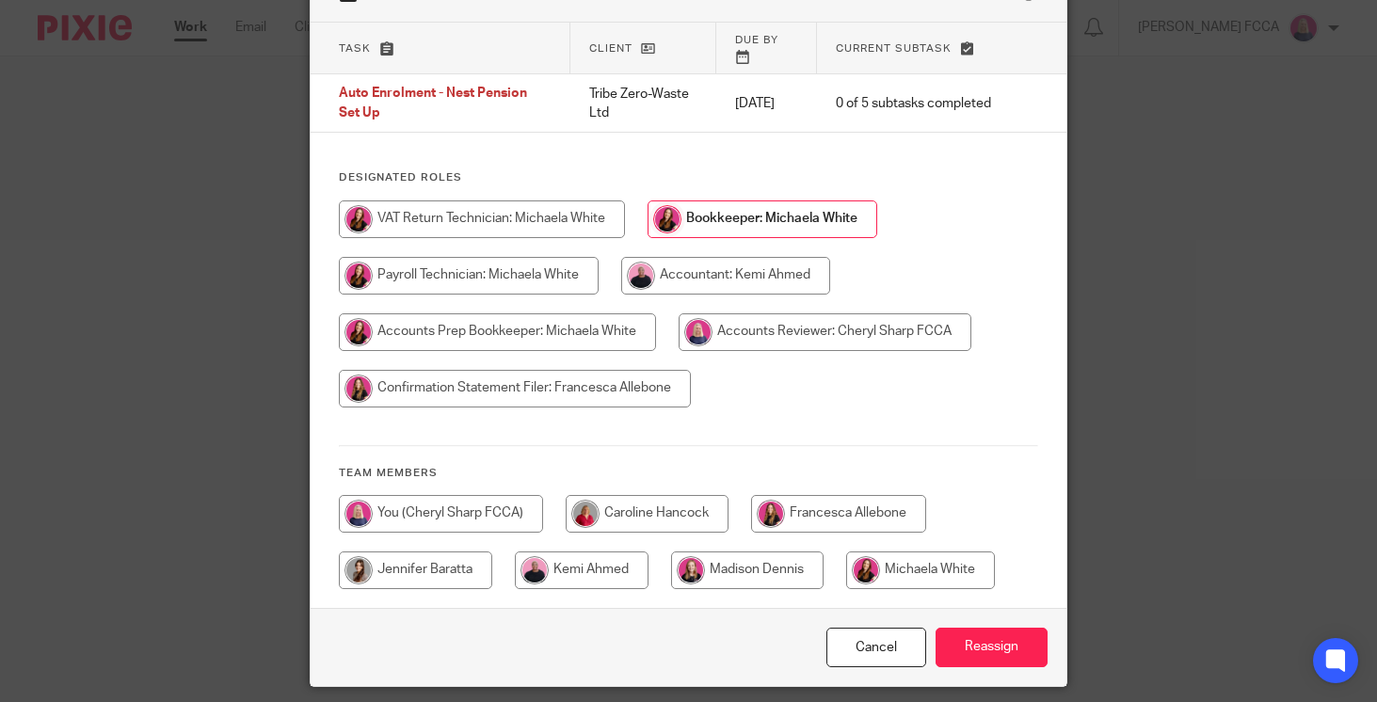
scroll to position [162, 0]
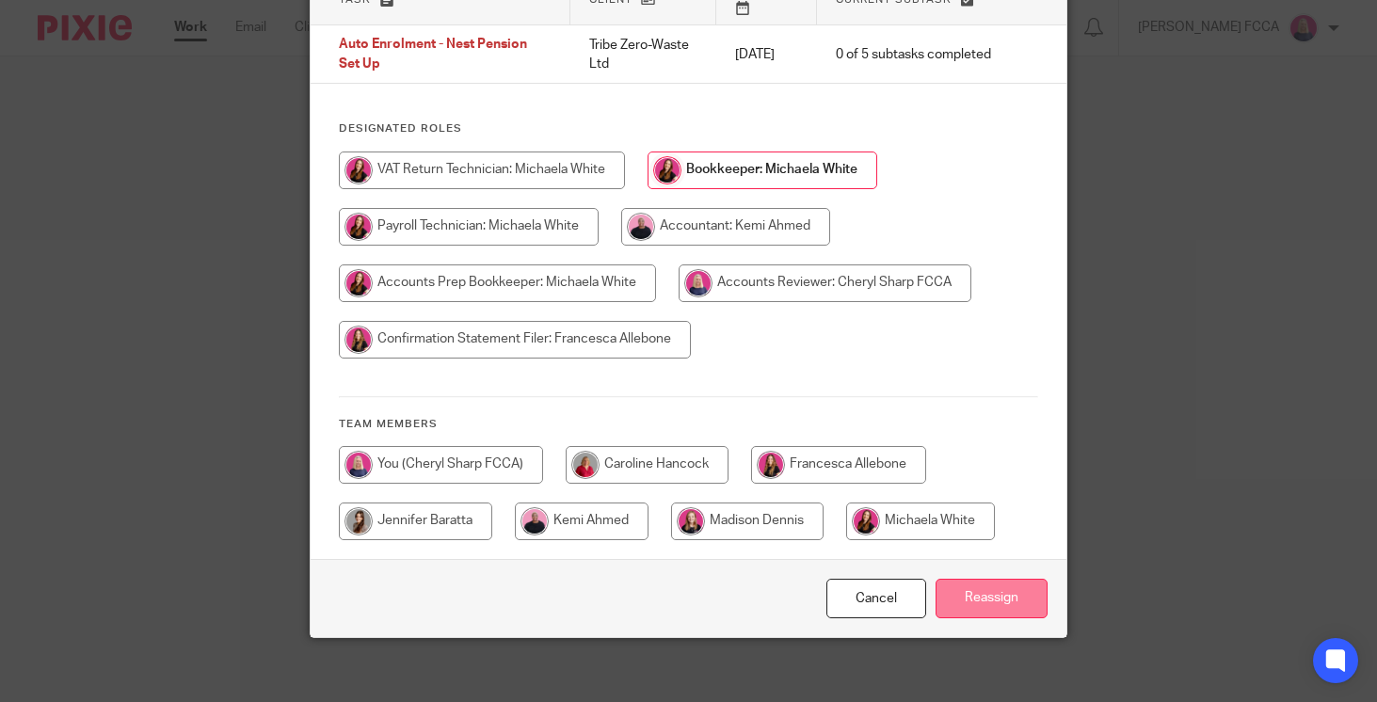
click at [1005, 584] on input "Reassign" at bounding box center [991, 599] width 112 height 40
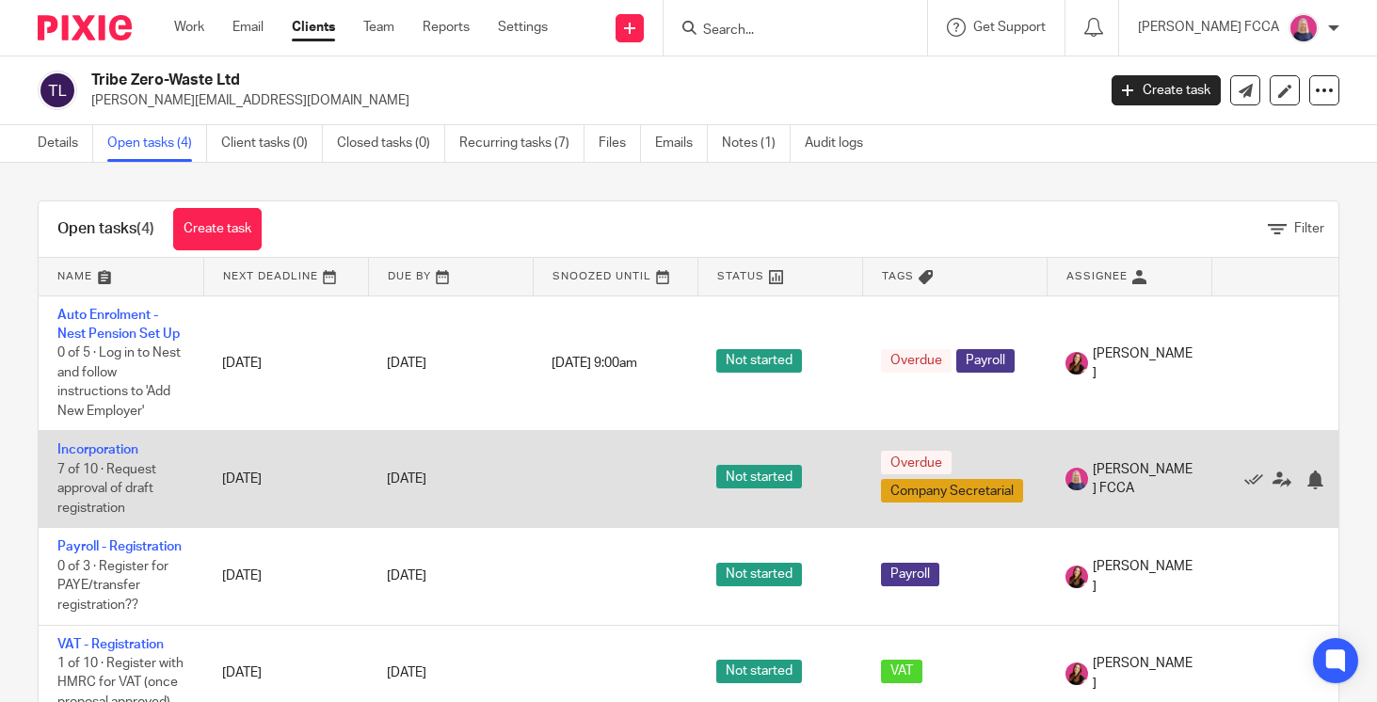
scroll to position [5, 0]
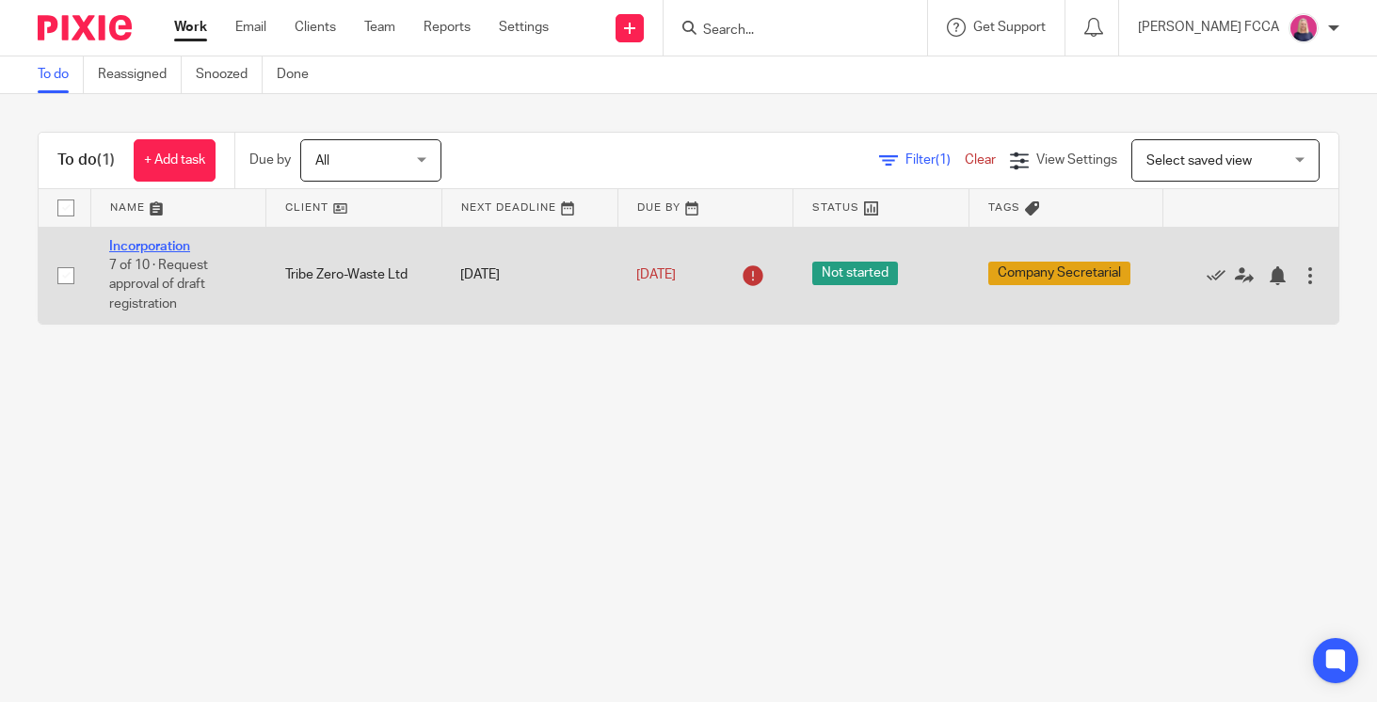
click at [130, 243] on link "Incorporation" at bounding box center [149, 246] width 81 height 13
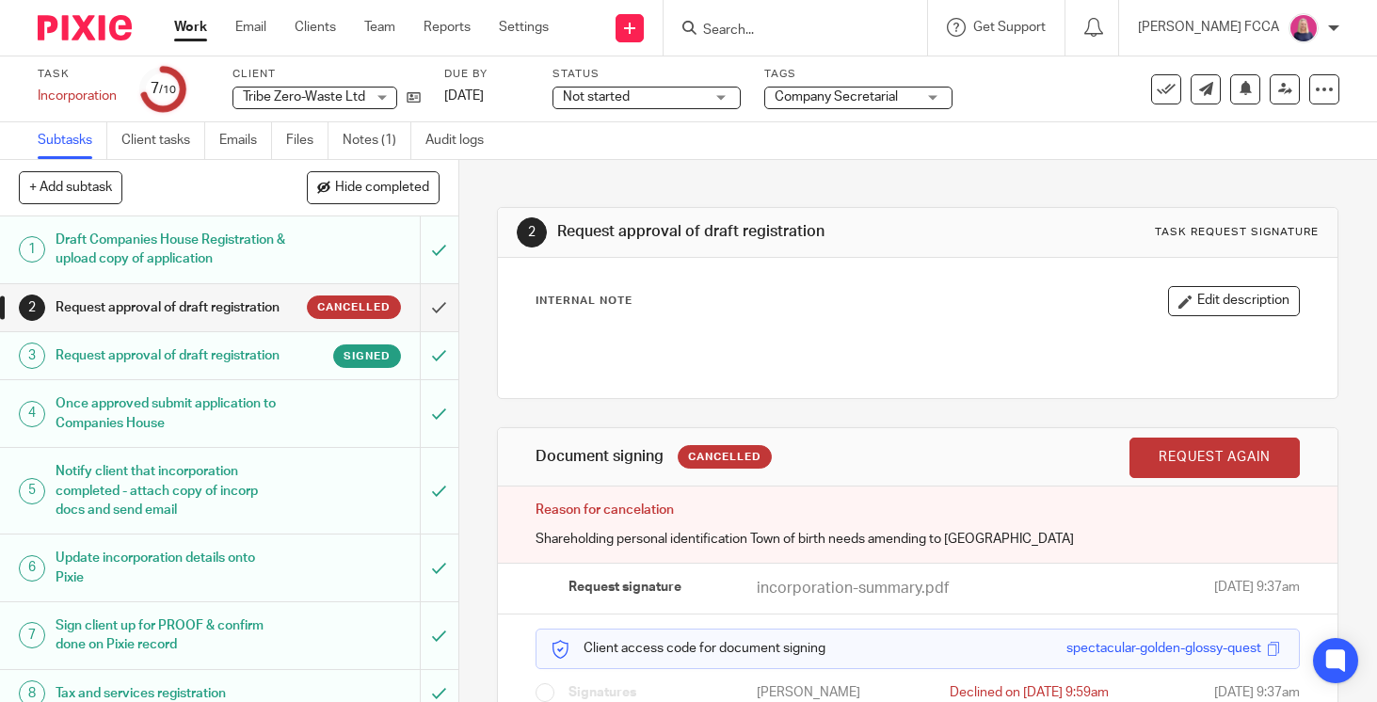
scroll to position [113, 0]
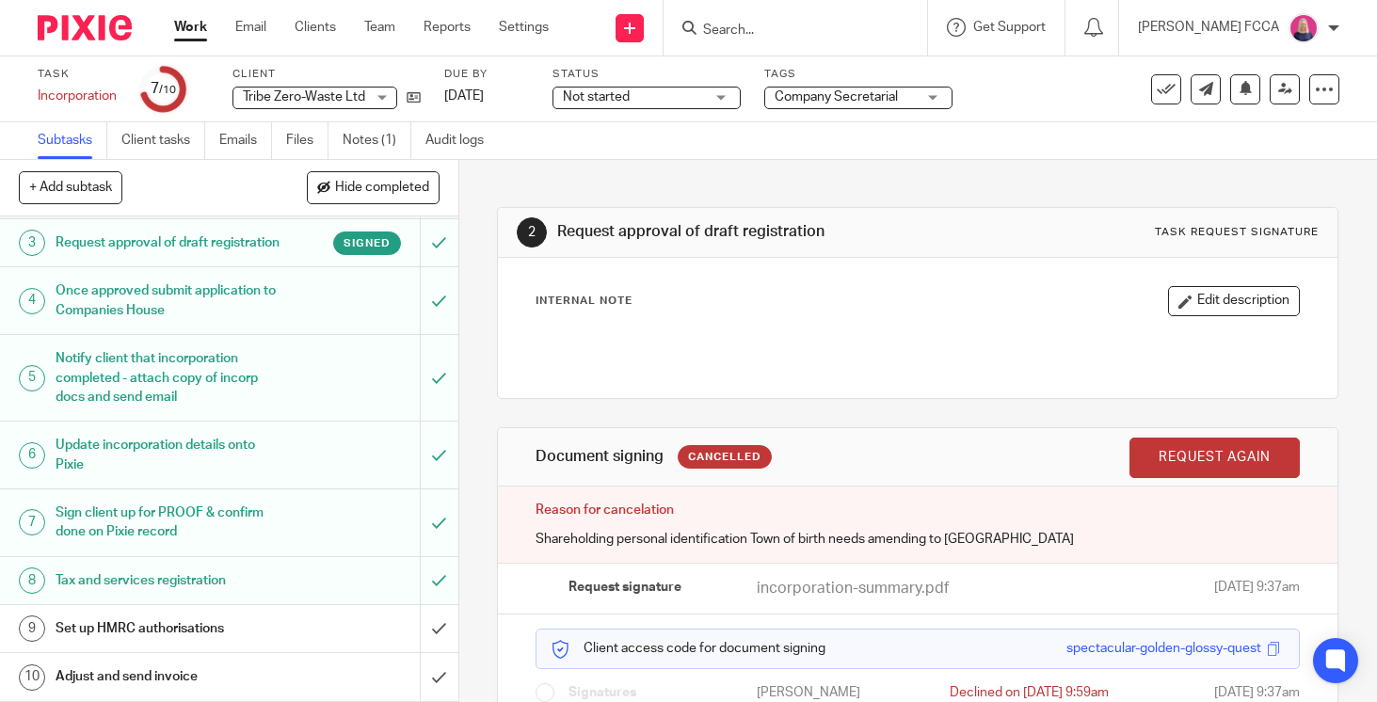
click at [184, 643] on h1 "Set up HMRC authorisations" at bounding box center [171, 628] width 231 height 28
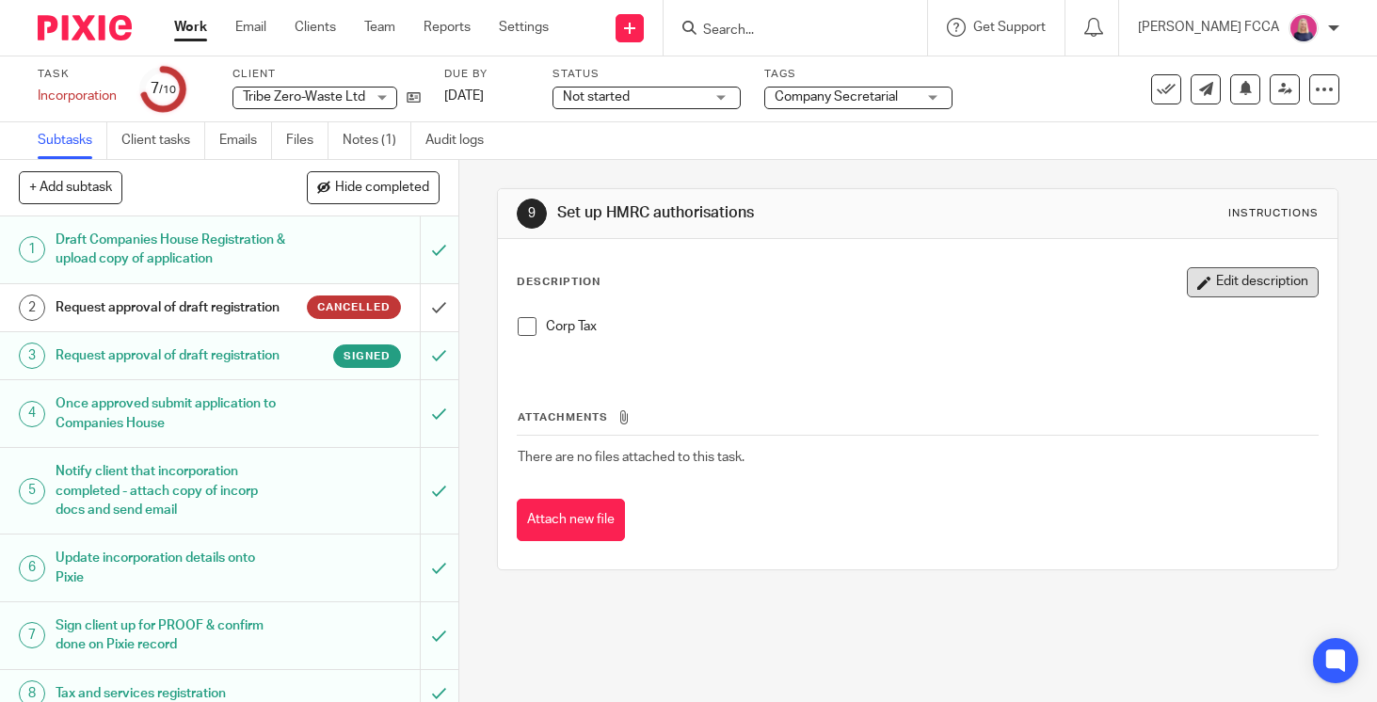
click at [1258, 279] on button "Edit description" at bounding box center [1252, 282] width 132 height 30
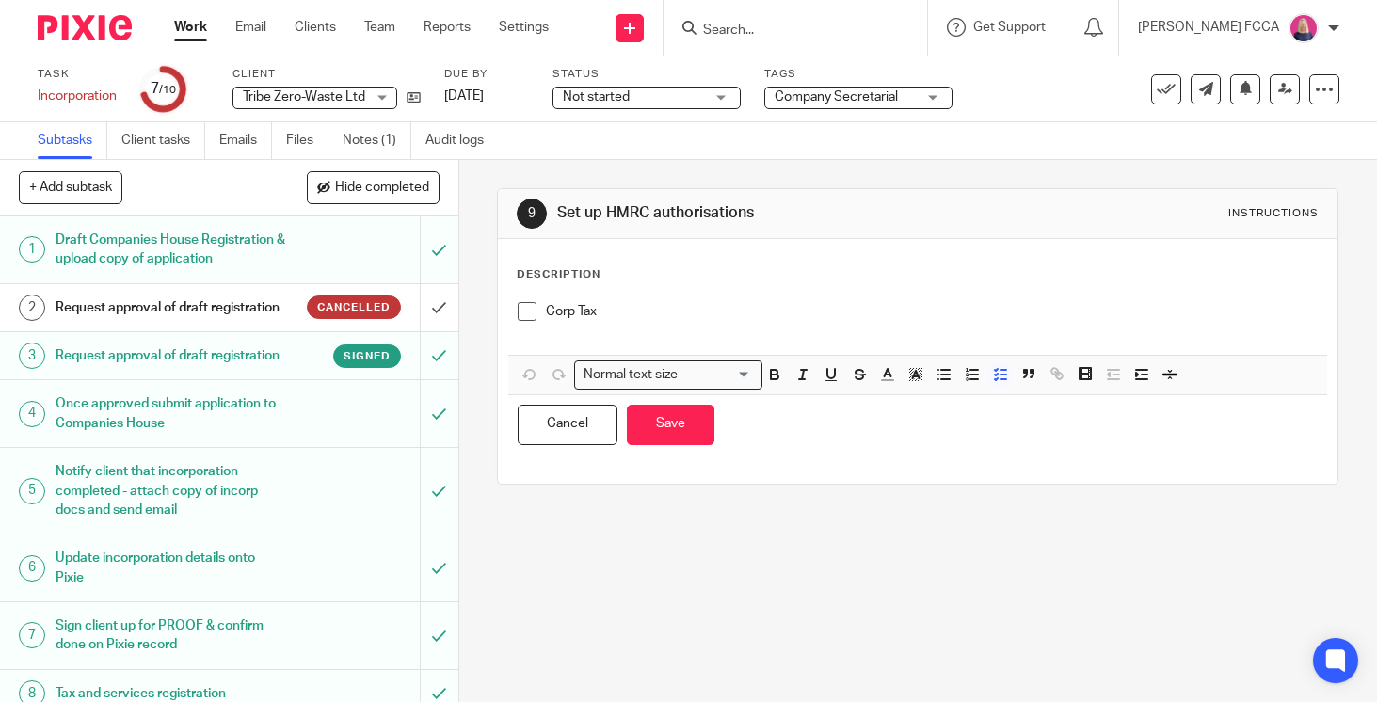
click at [669, 317] on p "Corp Tax" at bounding box center [932, 311] width 772 height 19
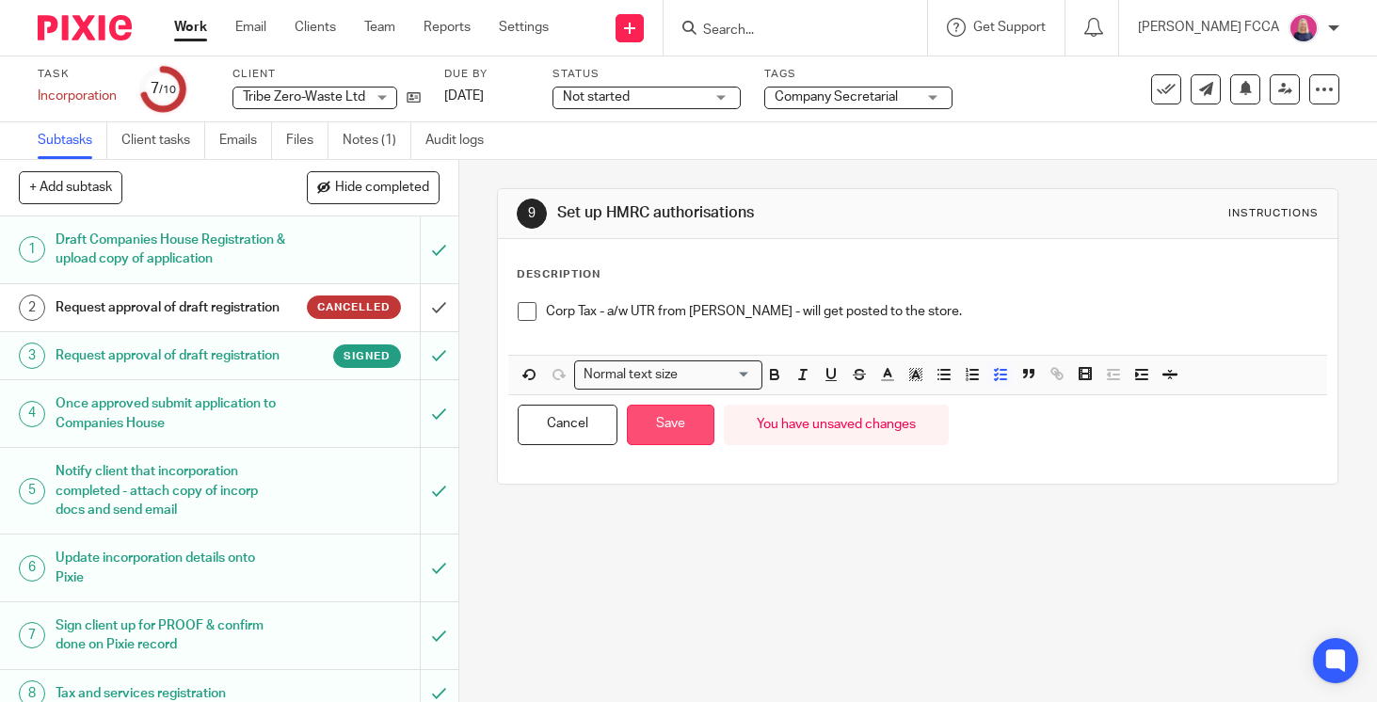
click at [683, 418] on button "Save" at bounding box center [671, 425] width 88 height 40
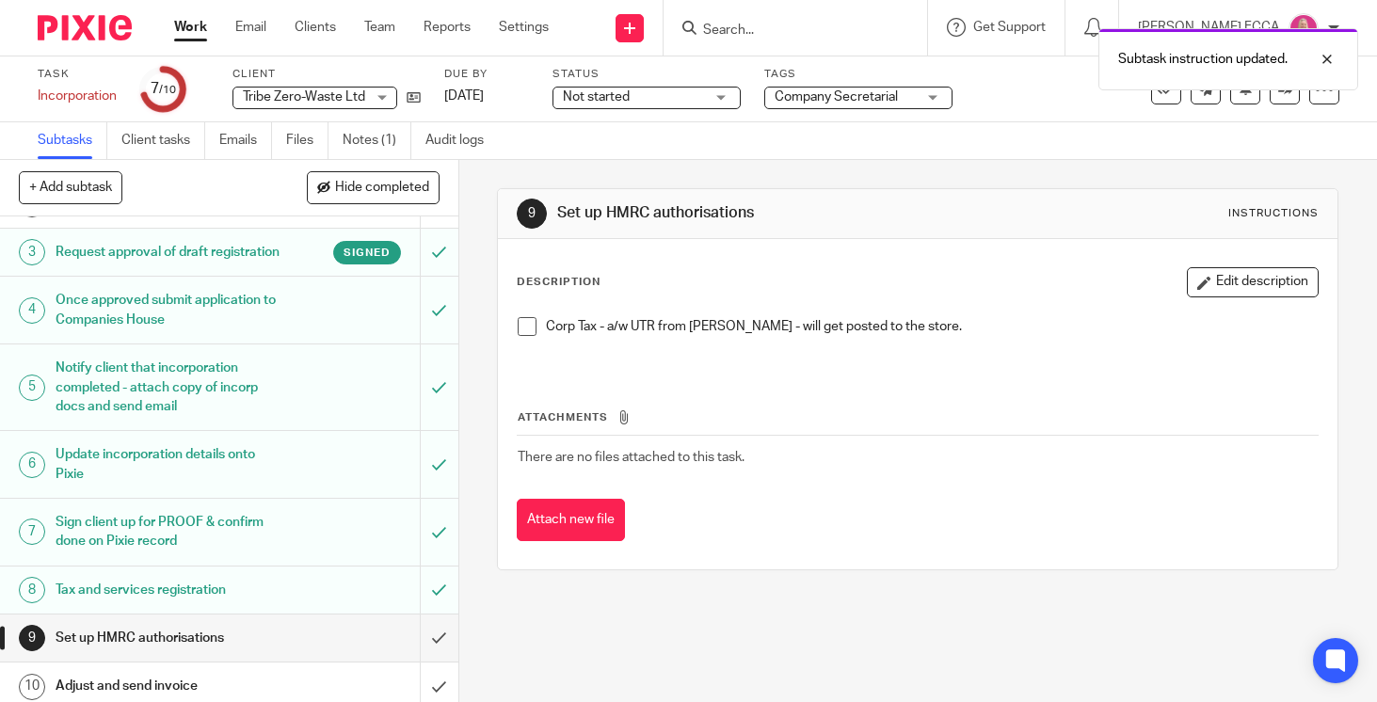
scroll to position [113, 0]
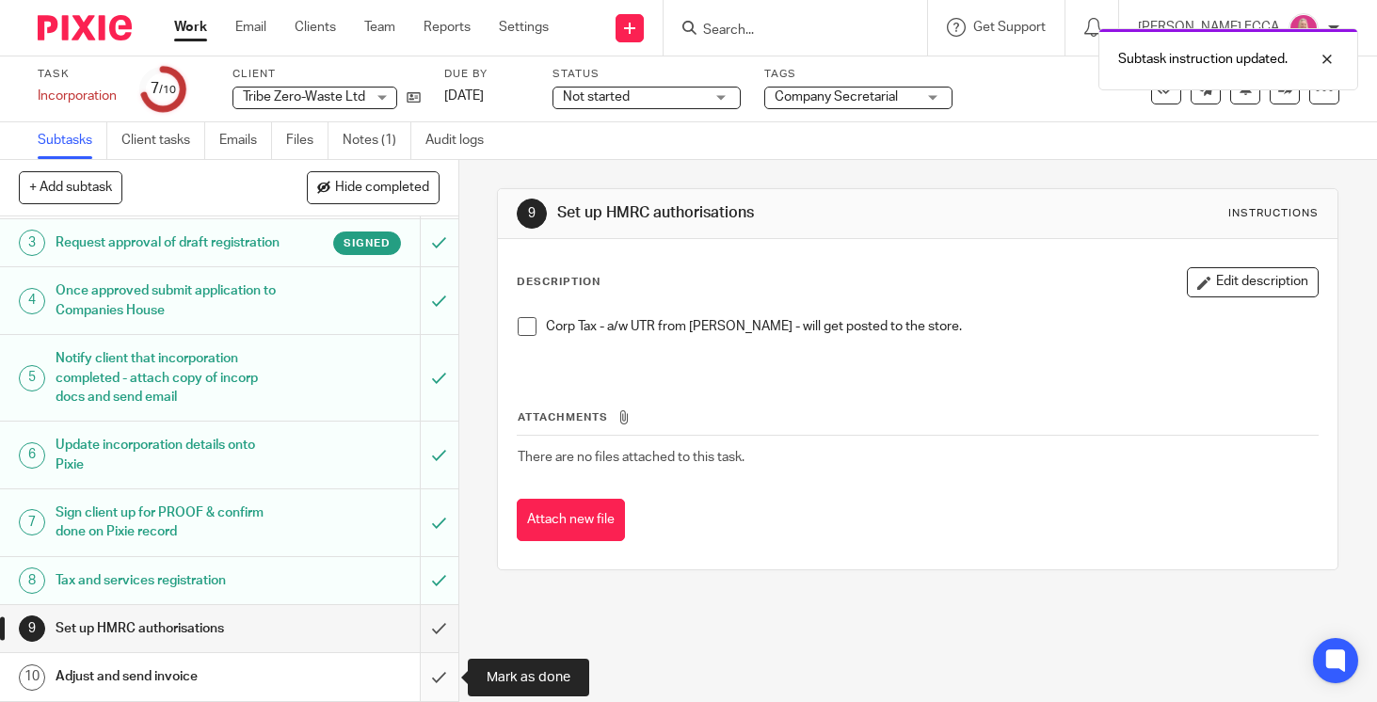
click at [438, 677] on input "submit" at bounding box center [229, 676] width 458 height 47
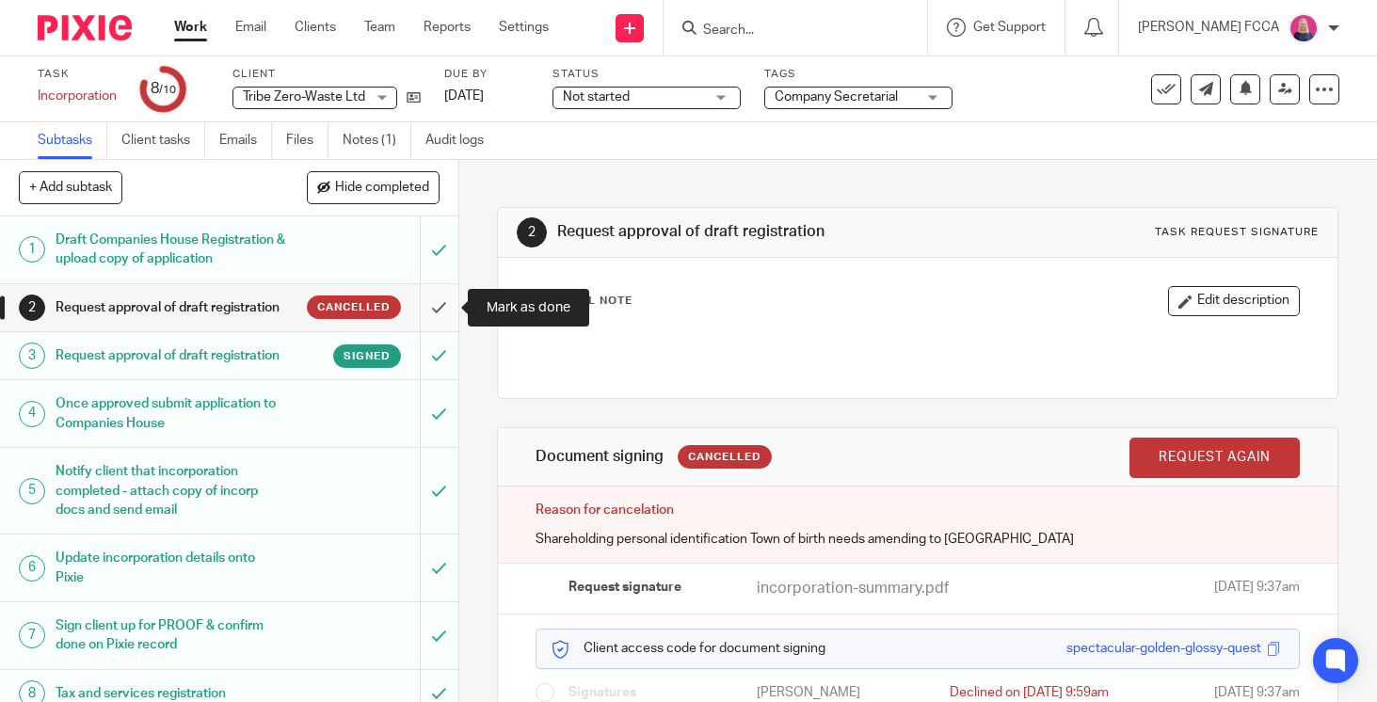
click at [435, 311] on input "submit" at bounding box center [229, 307] width 458 height 47
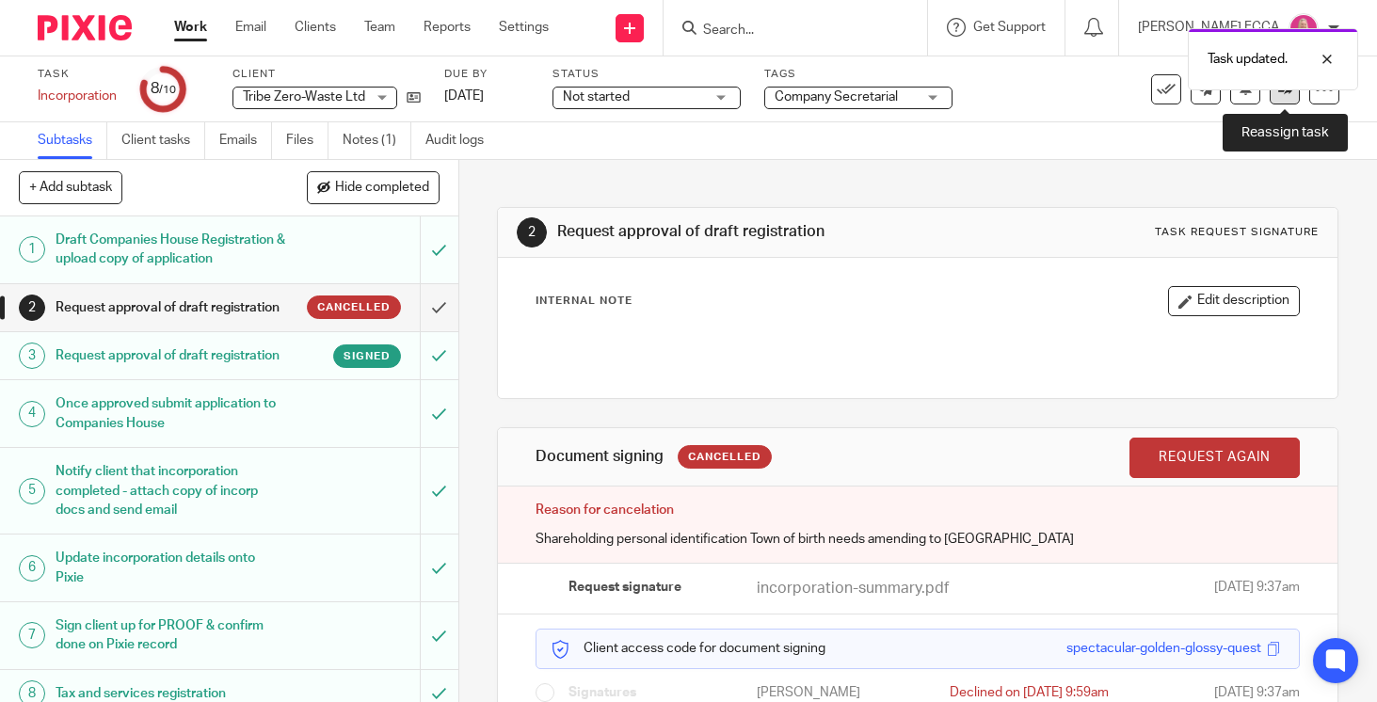
click at [1285, 100] on link at bounding box center [1284, 89] width 30 height 30
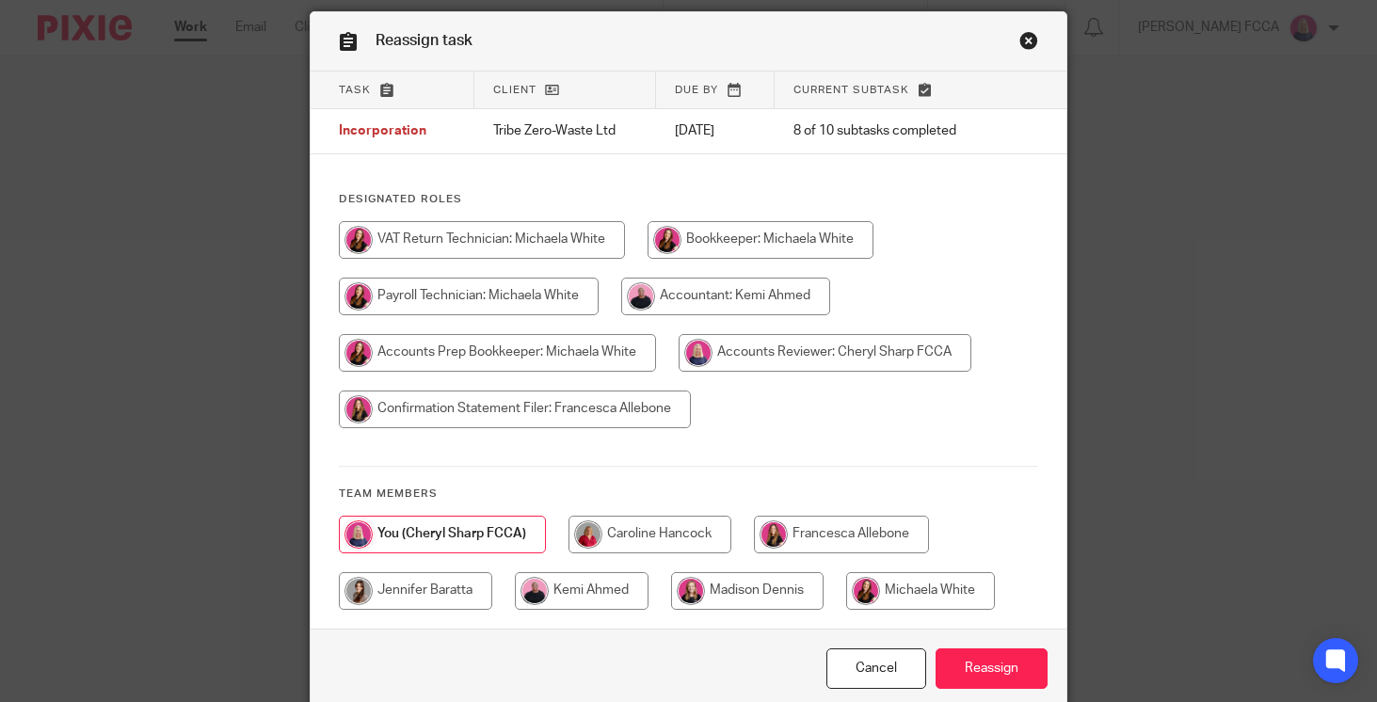
scroll to position [78, 0]
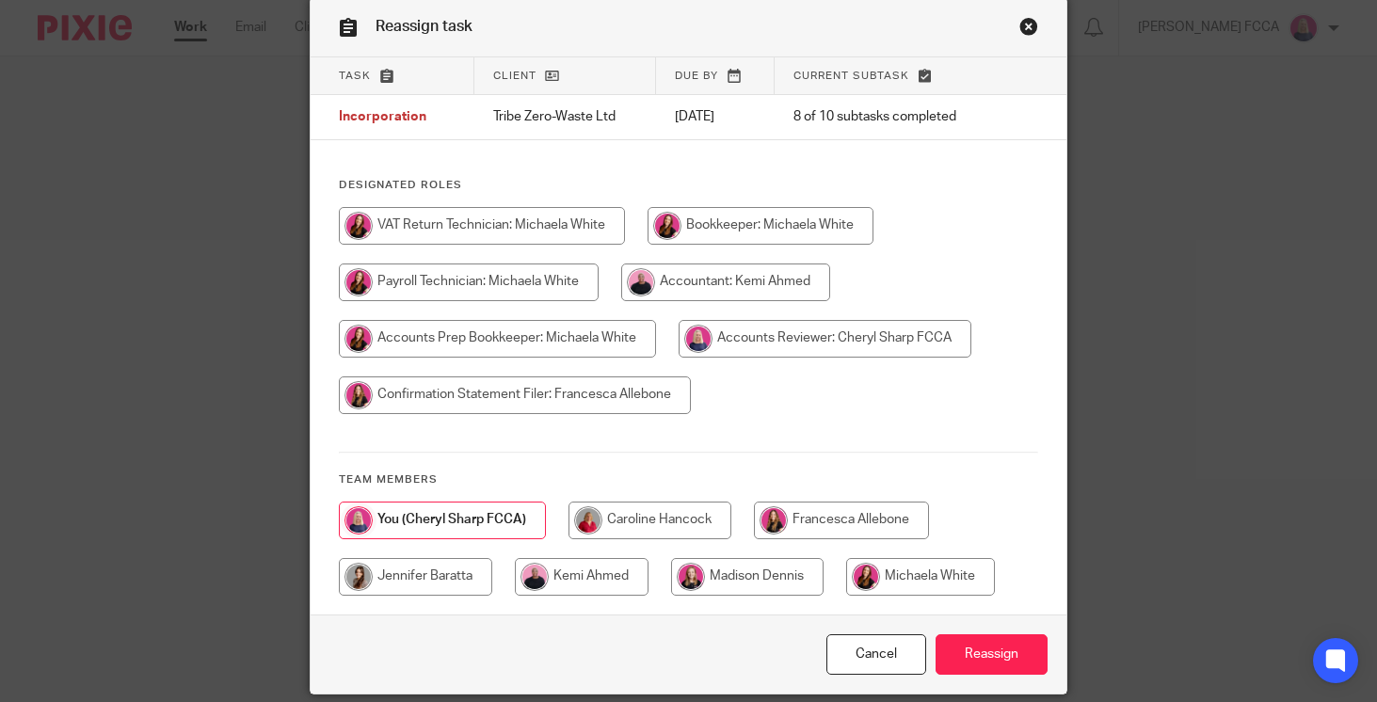
click at [748, 568] on input "radio" at bounding box center [747, 577] width 152 height 38
radio input "true"
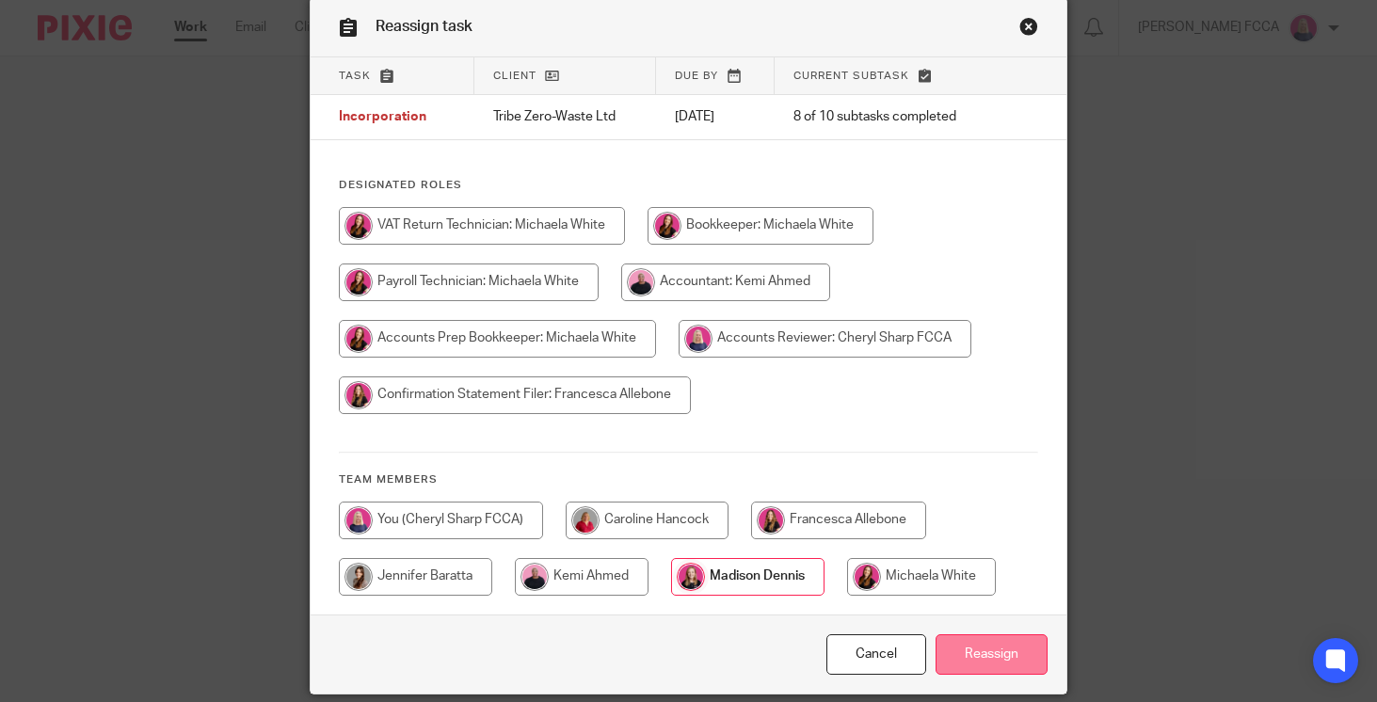
click at [981, 647] on input "Reassign" at bounding box center [991, 654] width 112 height 40
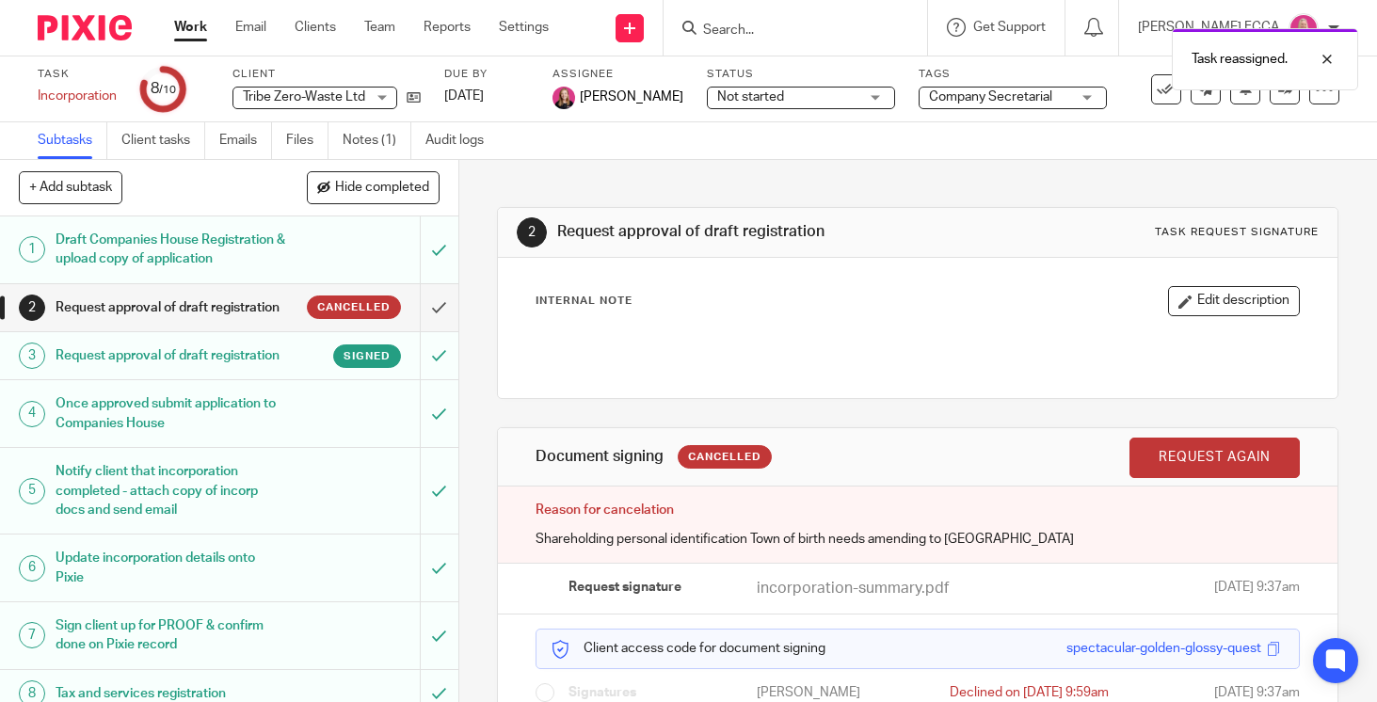
click at [61, 25] on img at bounding box center [85, 27] width 94 height 25
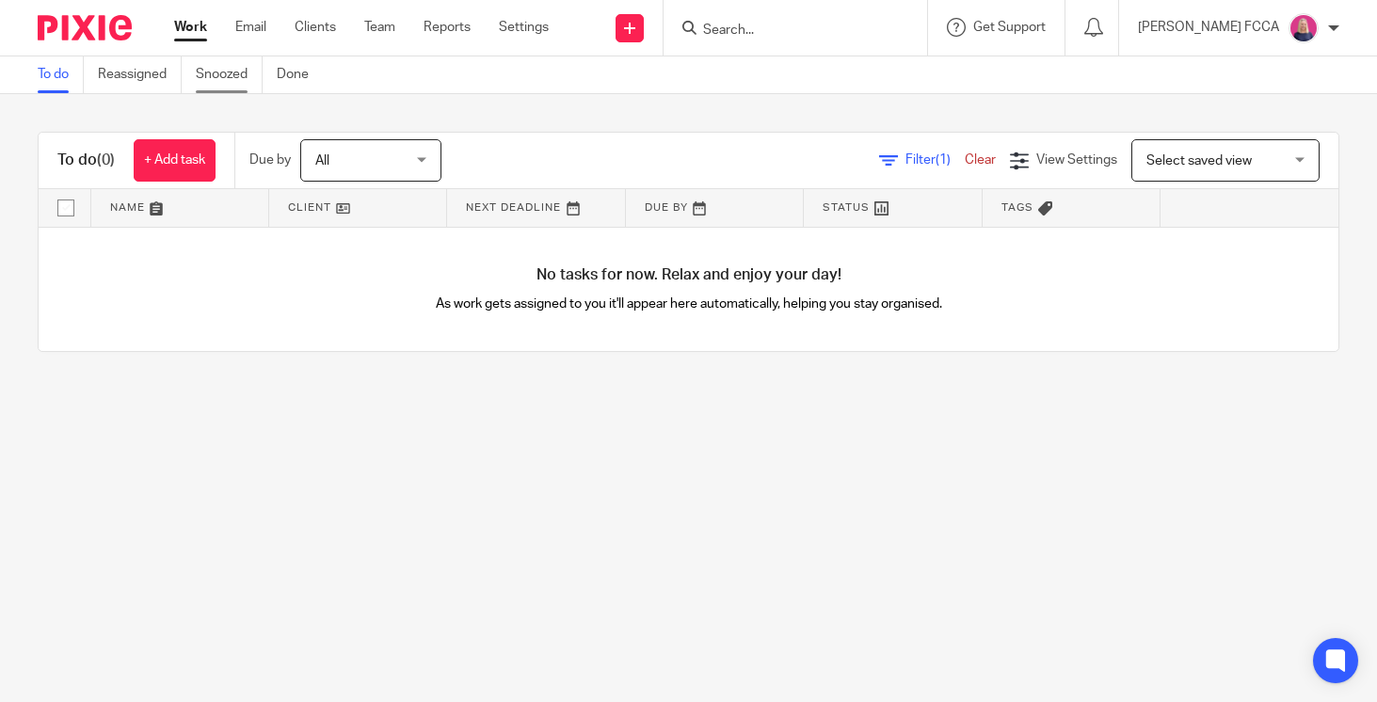
click at [222, 73] on link "Snoozed" at bounding box center [229, 74] width 67 height 37
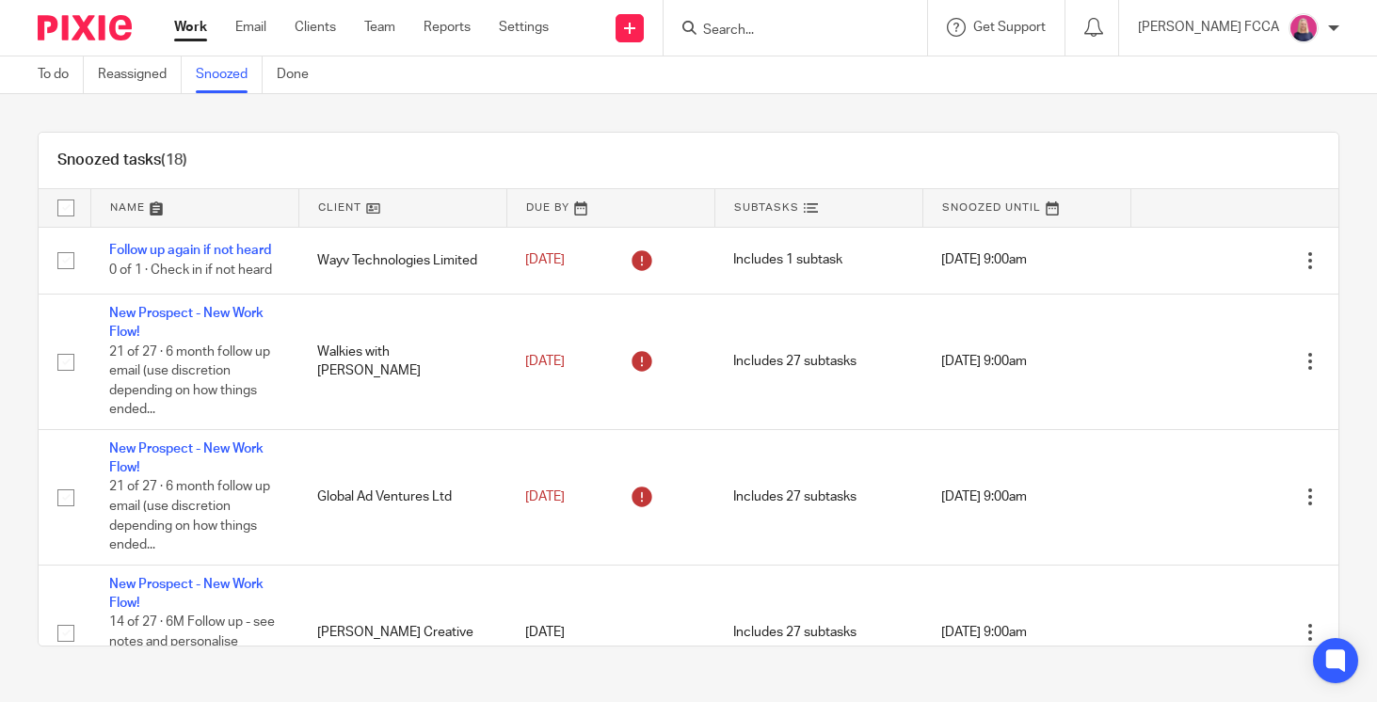
click at [100, 23] on img at bounding box center [85, 27] width 94 height 25
